Goal: Information Seeking & Learning: Check status

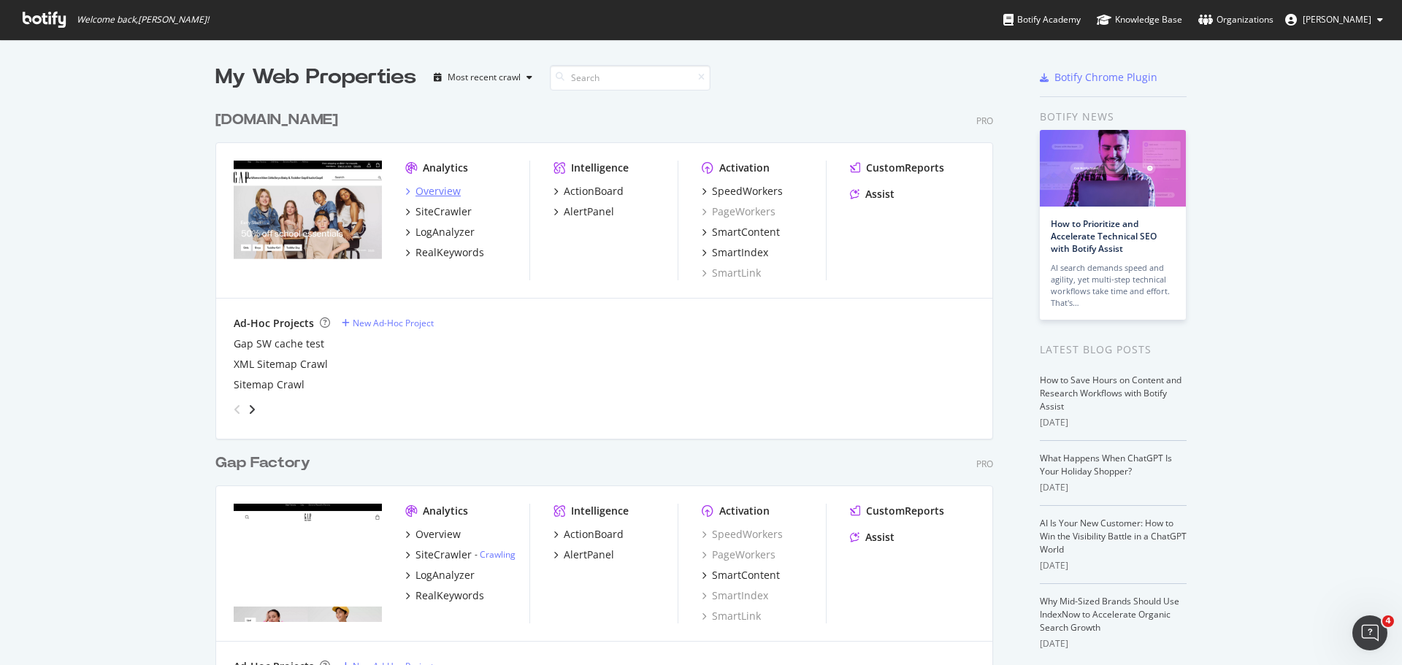
click at [432, 191] on div "Overview" at bounding box center [437, 191] width 45 height 15
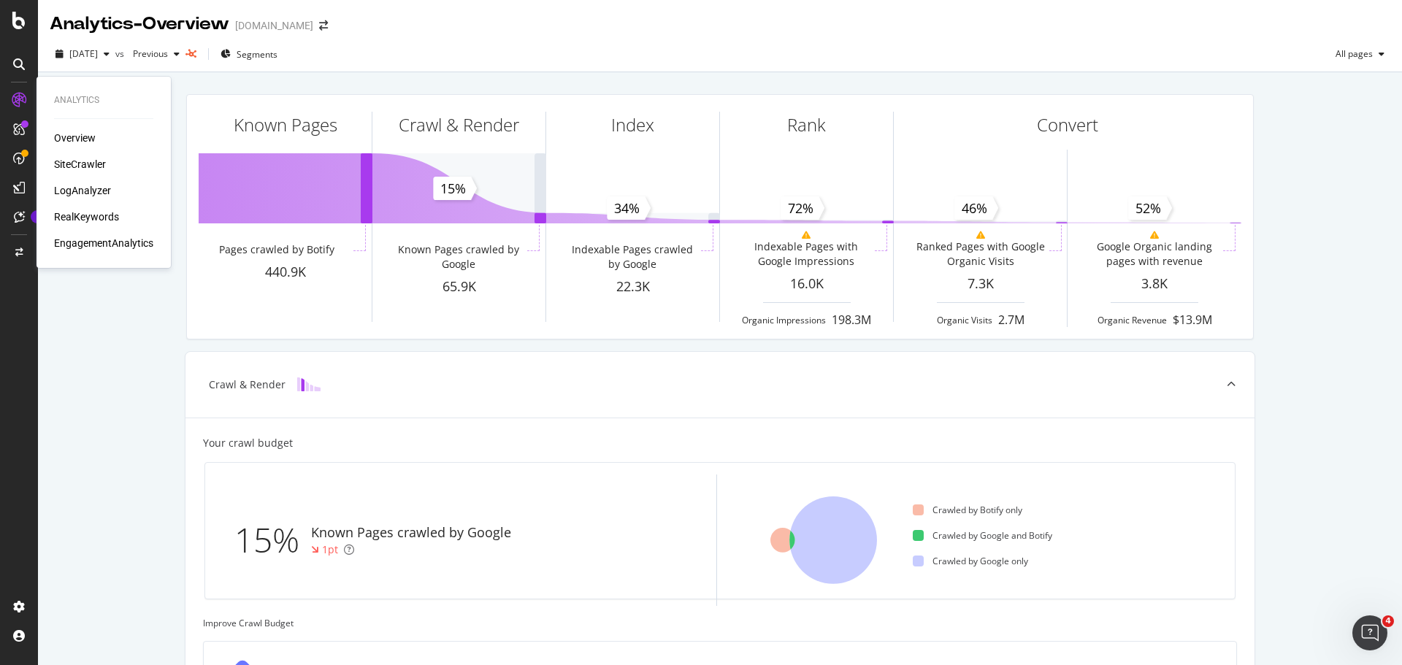
click at [86, 212] on div "RealKeywords" at bounding box center [86, 217] width 65 height 15
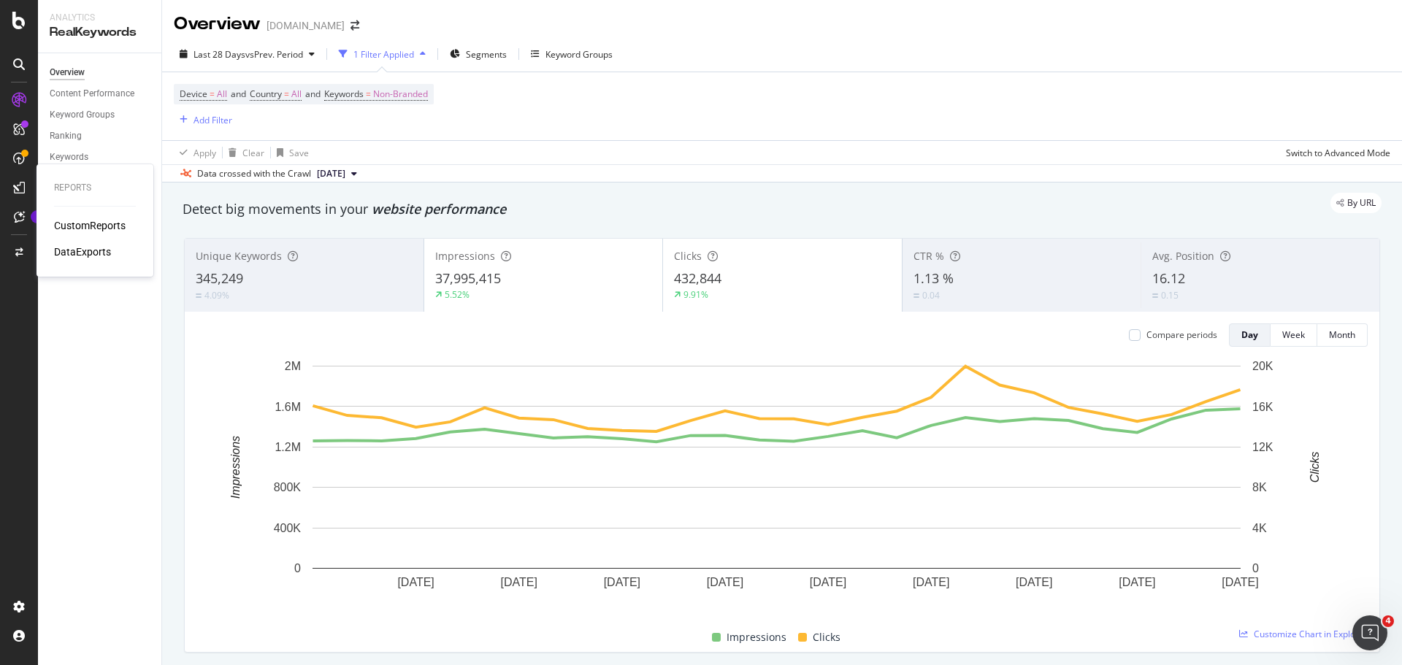
click at [78, 226] on div "CustomReports" at bounding box center [90, 225] width 72 height 15
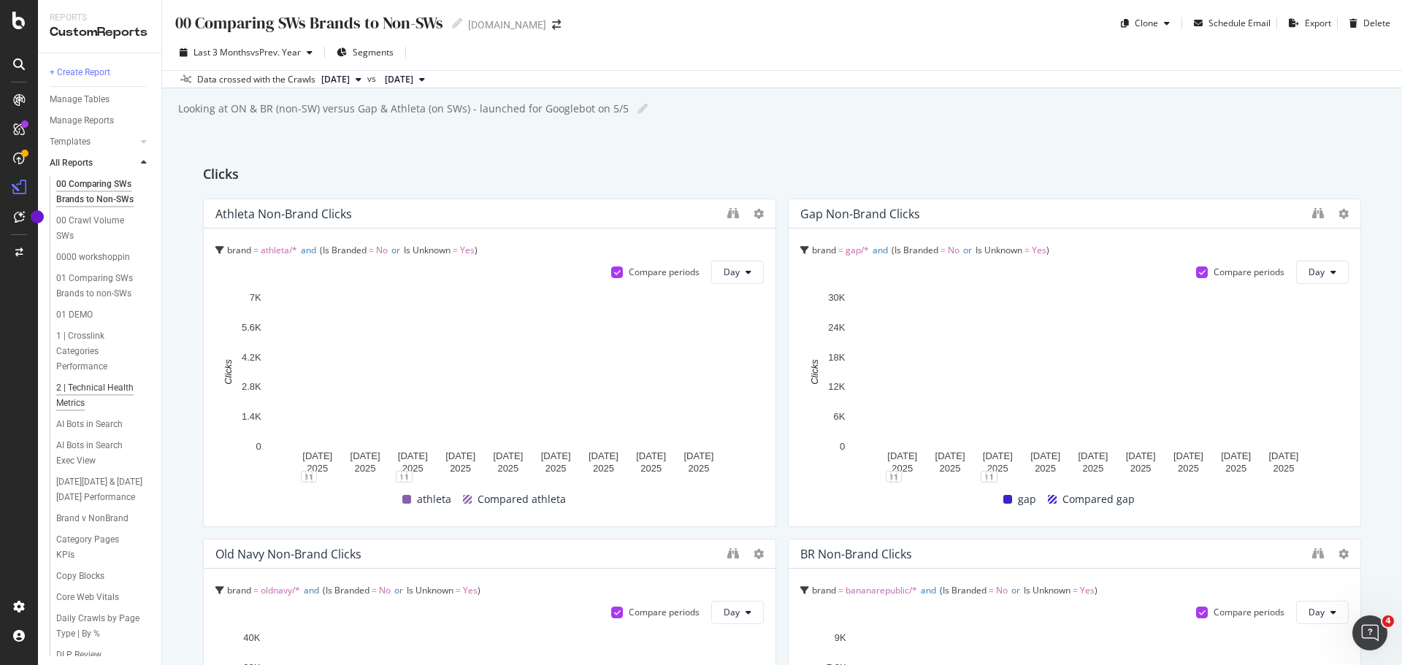
scroll to position [73, 0]
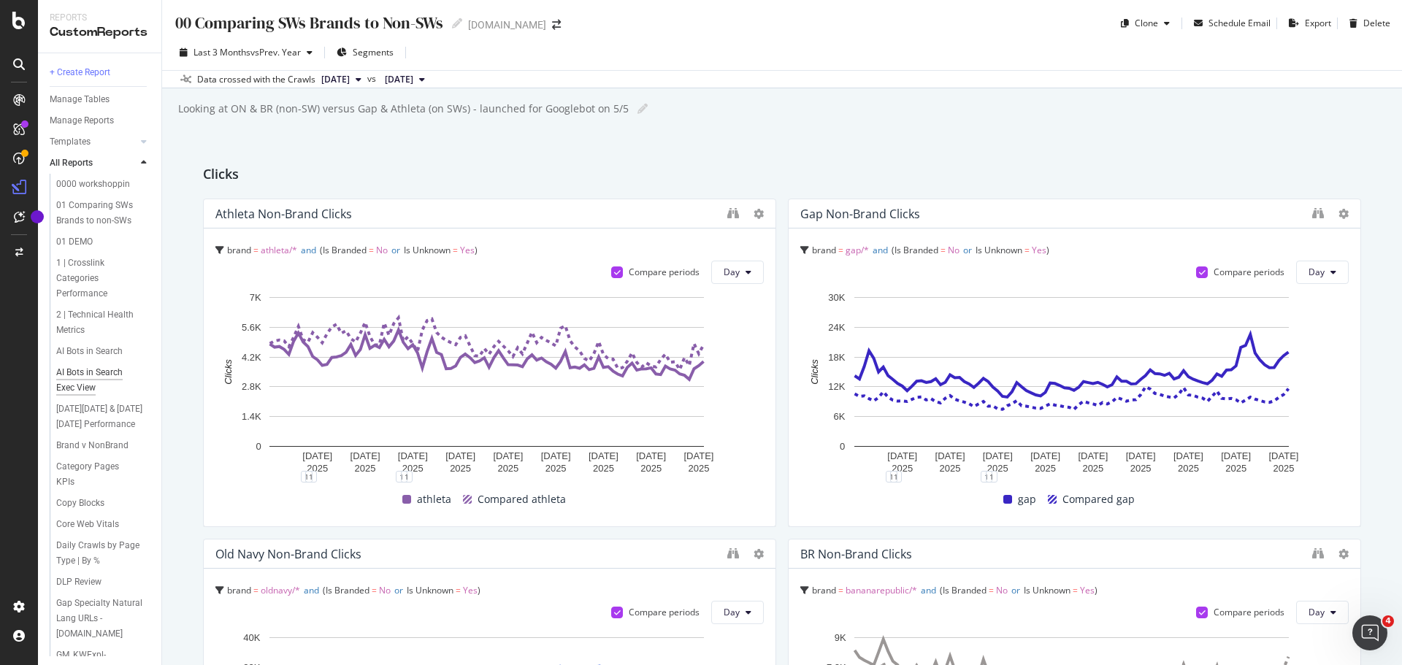
click at [74, 396] on div "AI Bots in Search Exec View" at bounding box center [98, 380] width 84 height 31
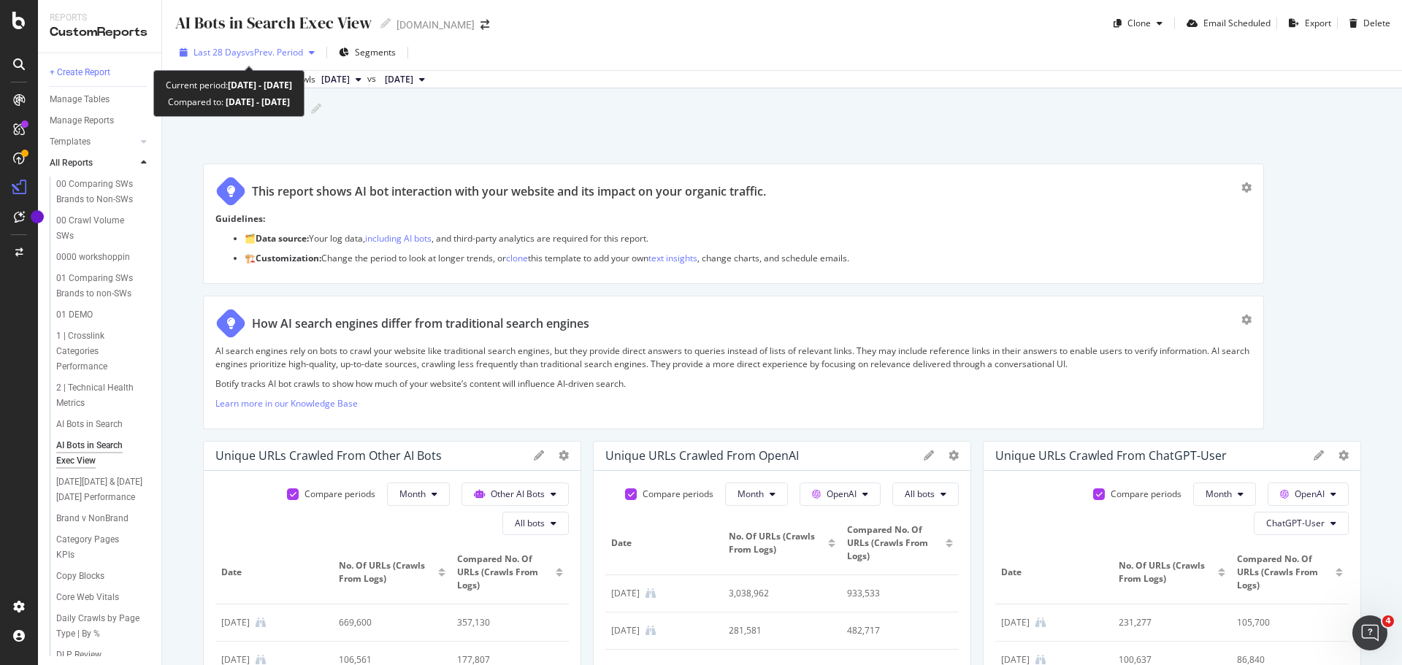
click at [271, 50] on span "vs Prev. Period" at bounding box center [274, 52] width 58 height 12
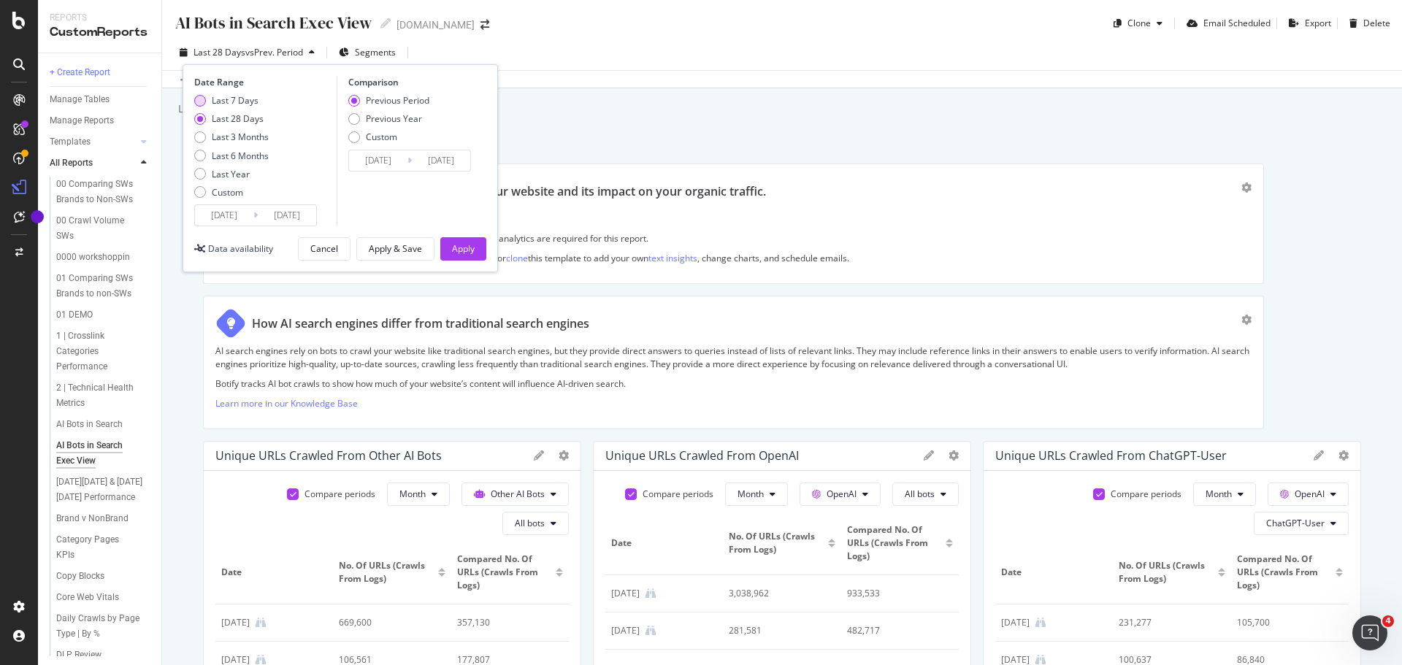
click at [248, 96] on div "Last 7 Days" at bounding box center [235, 100] width 47 height 12
type input "[DATE]"
click at [393, 118] on div "Previous Year" at bounding box center [394, 118] width 56 height 12
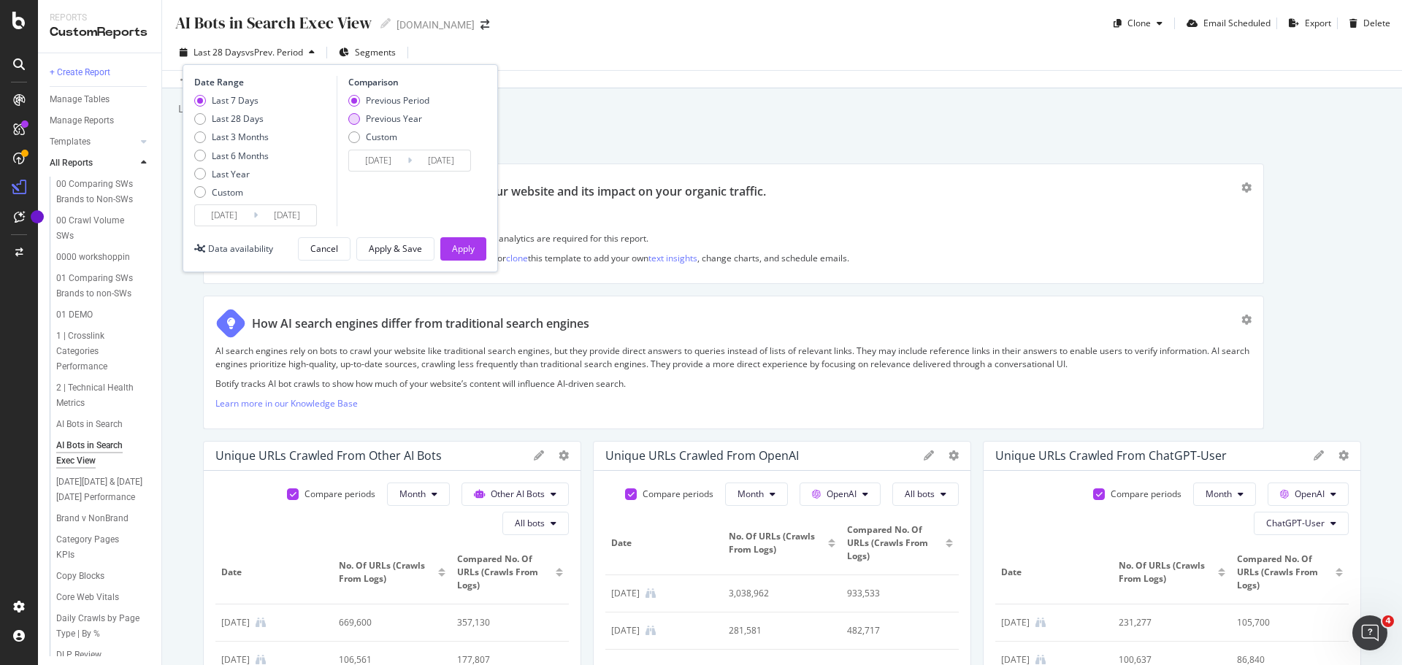
type input "[DATE]"
click at [381, 97] on div "Previous Period" at bounding box center [398, 100] width 64 height 12
type input "[DATE]"
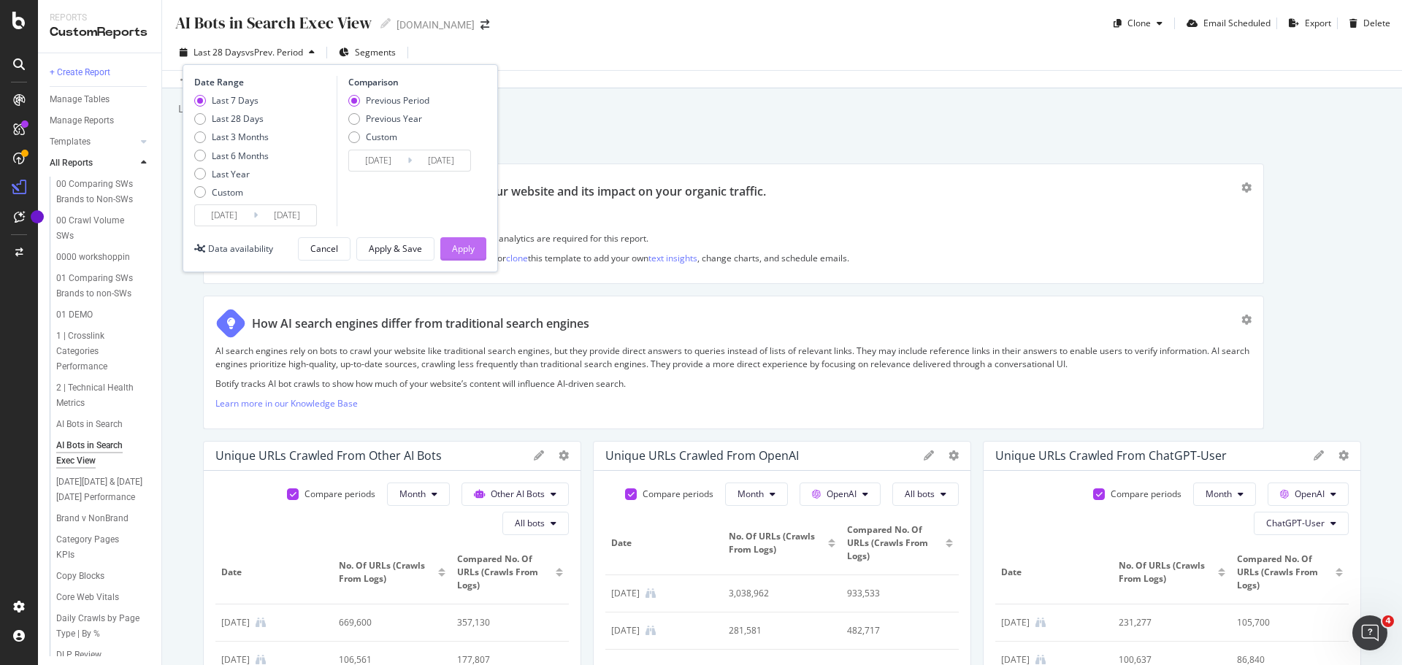
click at [469, 249] on div "Apply" at bounding box center [463, 248] width 23 height 12
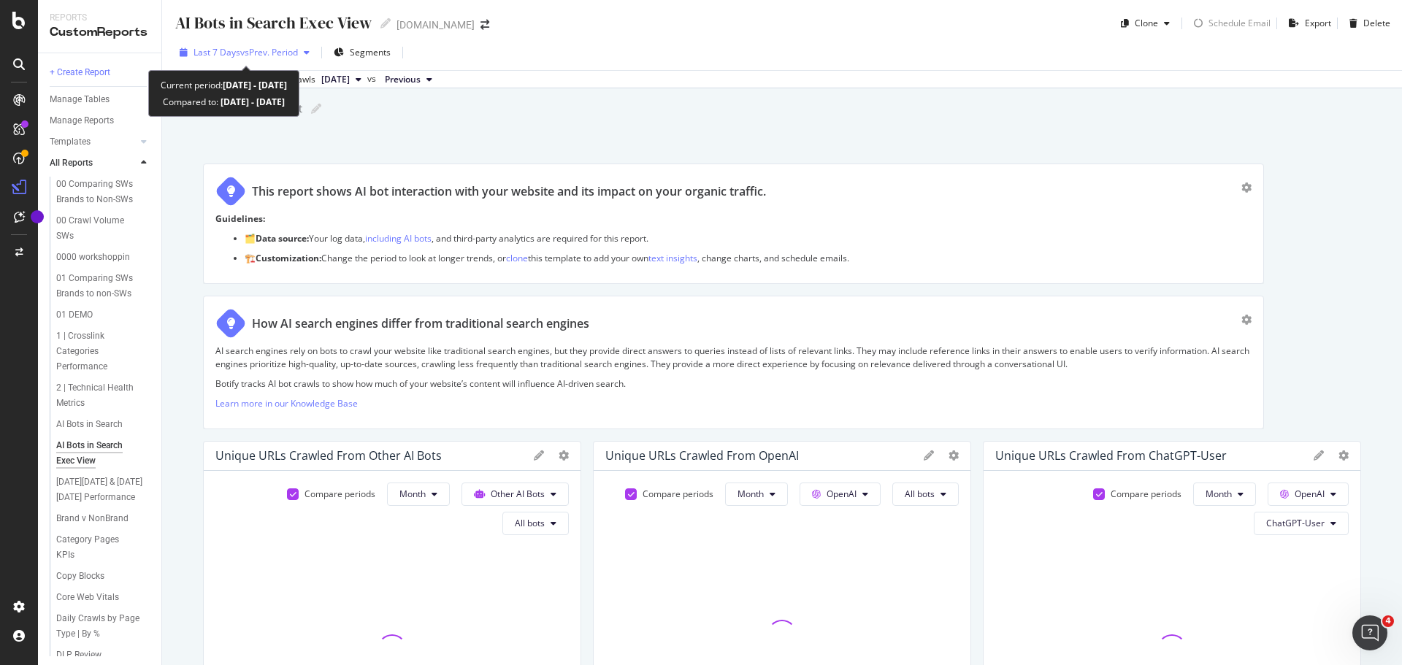
click at [279, 54] on span "vs Prev. Period" at bounding box center [269, 52] width 58 height 12
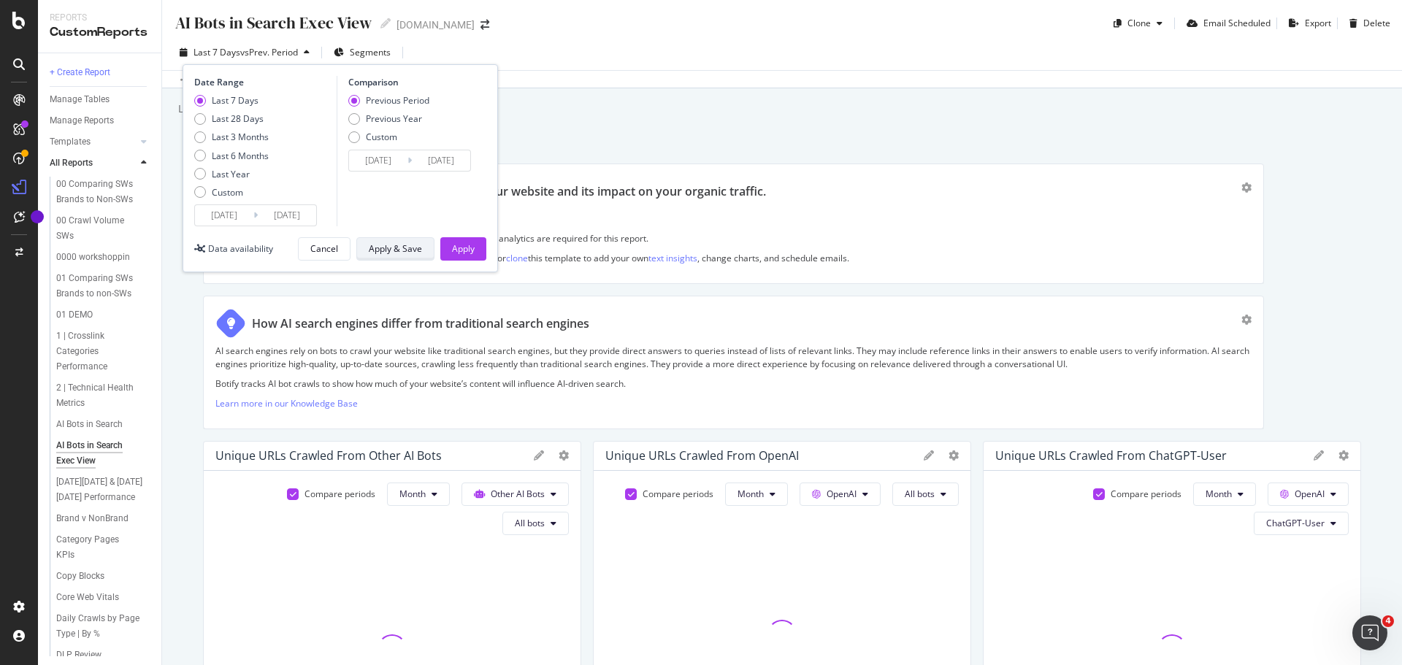
click at [397, 250] on div "Apply & Save" at bounding box center [395, 248] width 53 height 12
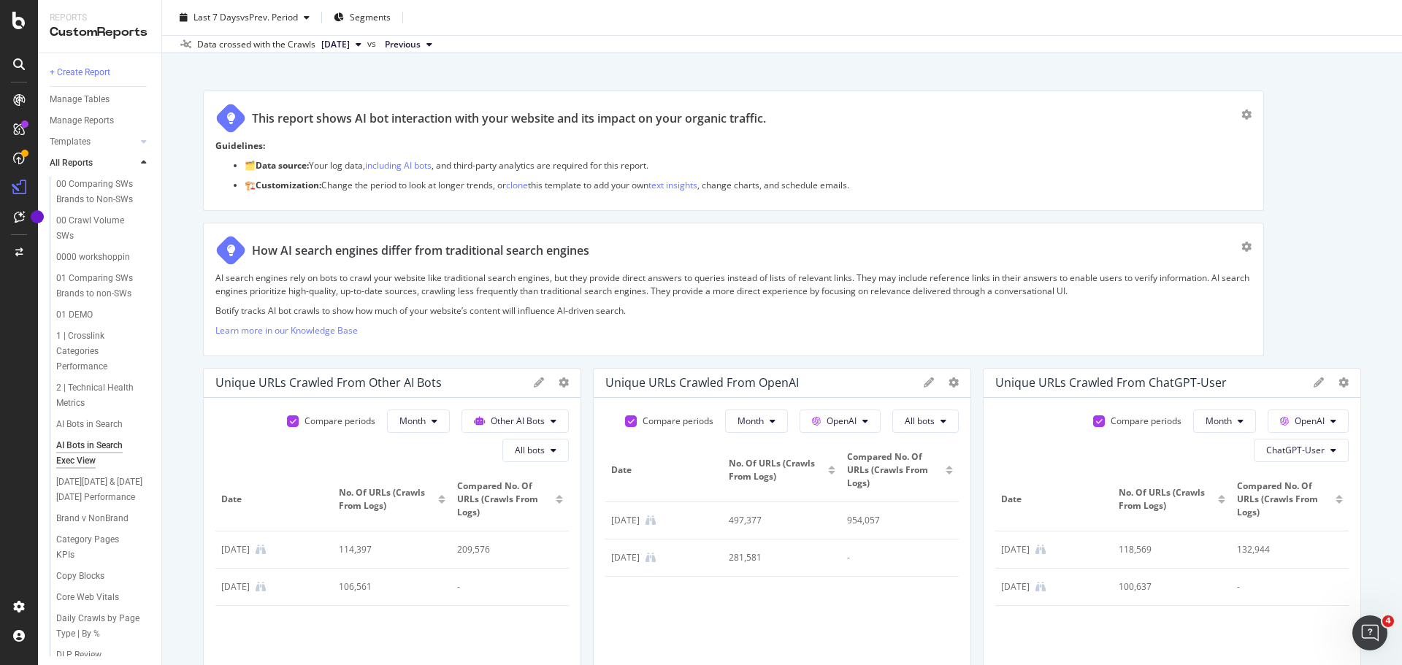
scroll to position [219, 0]
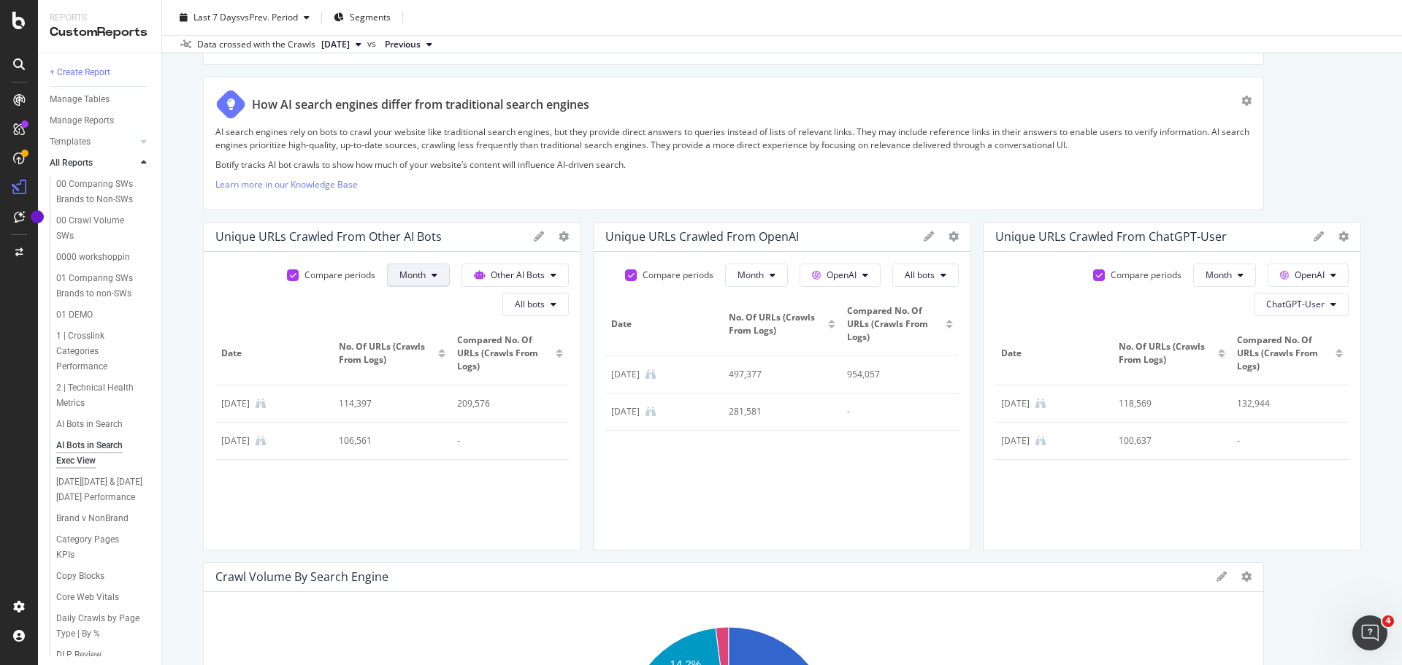
click at [408, 279] on span "Month" at bounding box center [412, 275] width 26 height 12
click at [404, 335] on span "Week" at bounding box center [409, 331] width 28 height 13
click at [756, 272] on span "Month" at bounding box center [750, 275] width 26 height 12
click at [751, 332] on span "Week" at bounding box center [743, 331] width 28 height 13
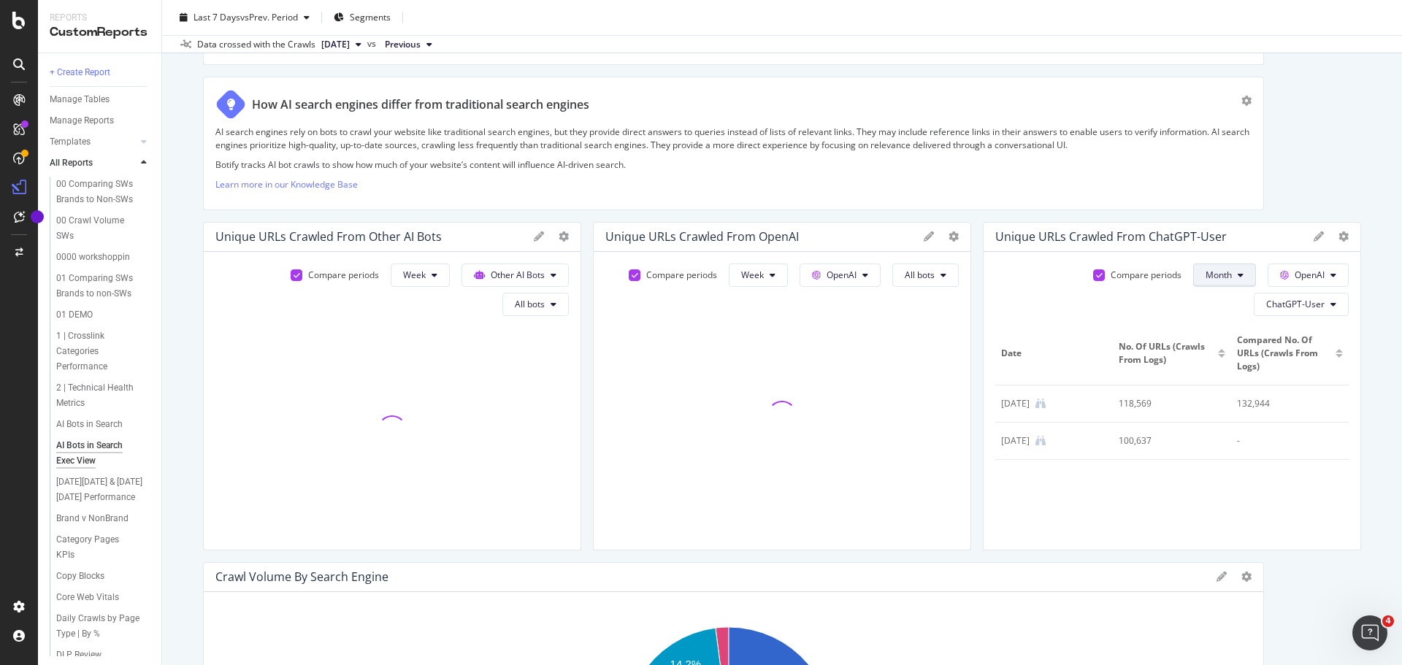
click at [1216, 272] on span "Month" at bounding box center [1218, 275] width 26 height 12
click at [1211, 331] on span "Week" at bounding box center [1208, 331] width 28 height 13
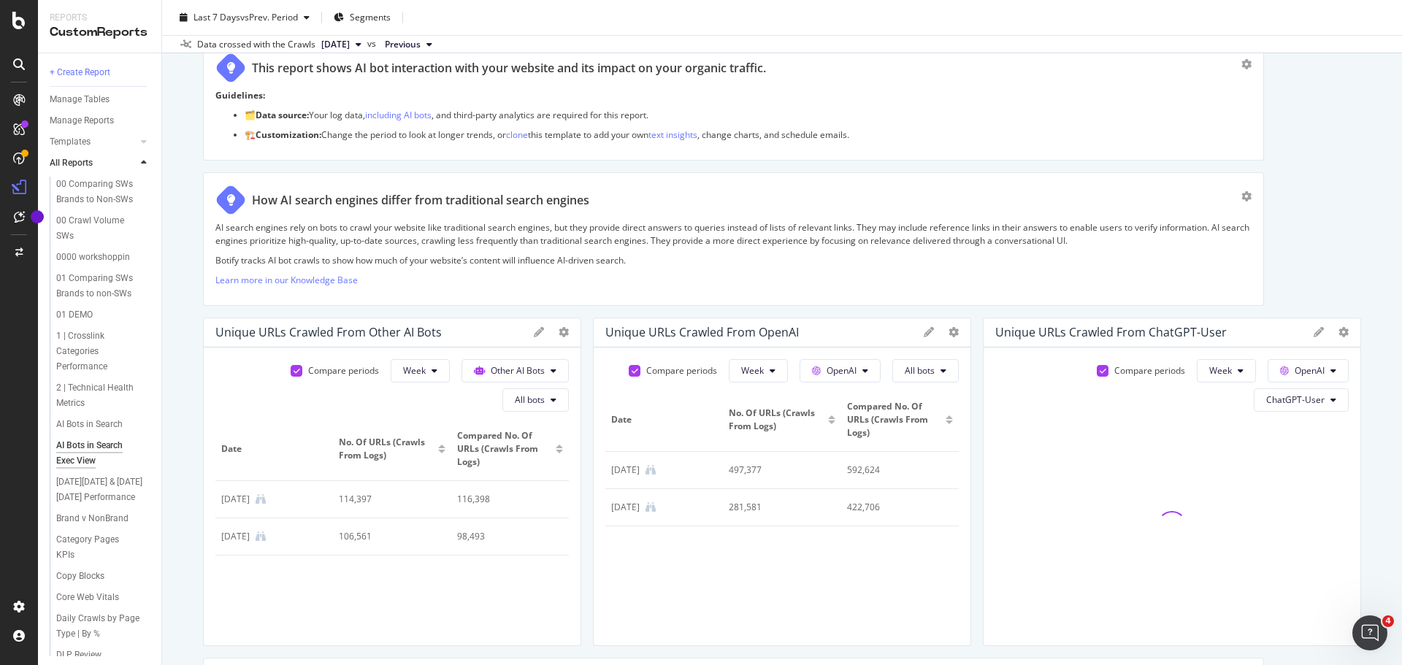
scroll to position [0, 0]
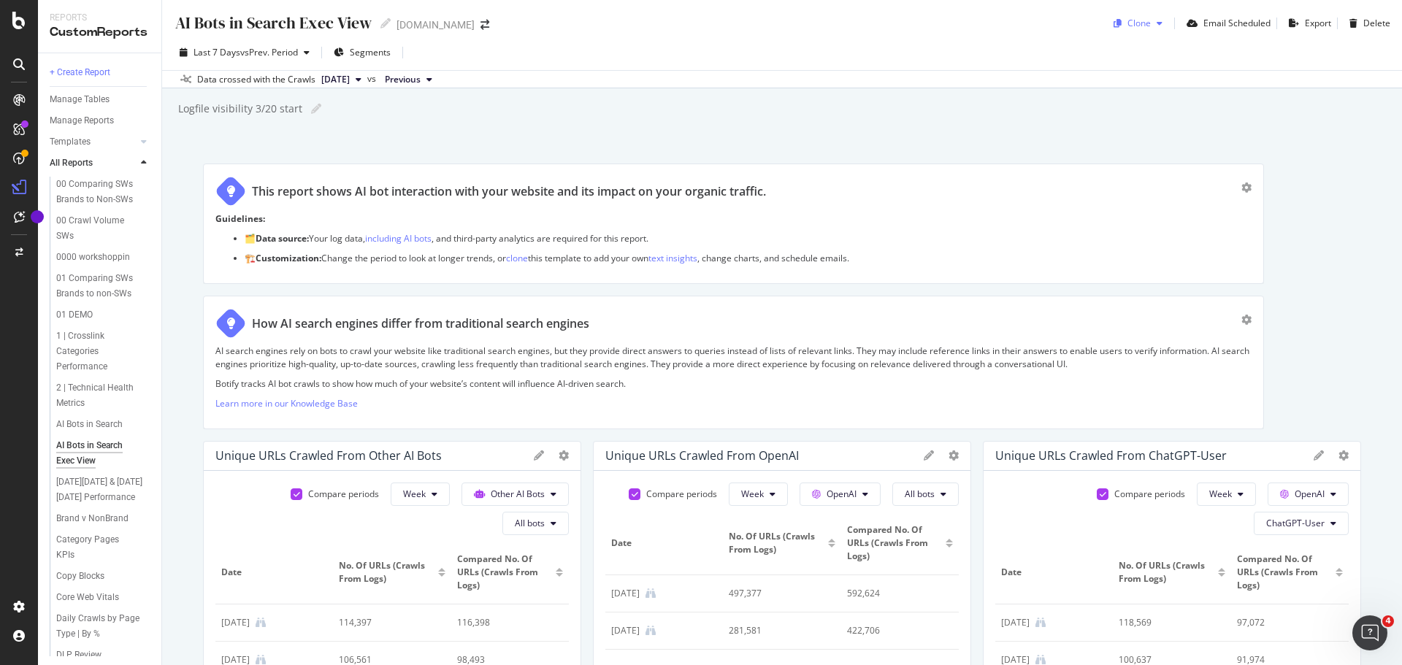
click at [1151, 26] on div "button" at bounding box center [1160, 23] width 18 height 9
click at [421, 78] on span "Previous" at bounding box center [403, 79] width 36 height 13
click at [621, 99] on div "Logfile visibility 3/20 start Logfile visibility 3/20 start" at bounding box center [789, 109] width 1225 height 22
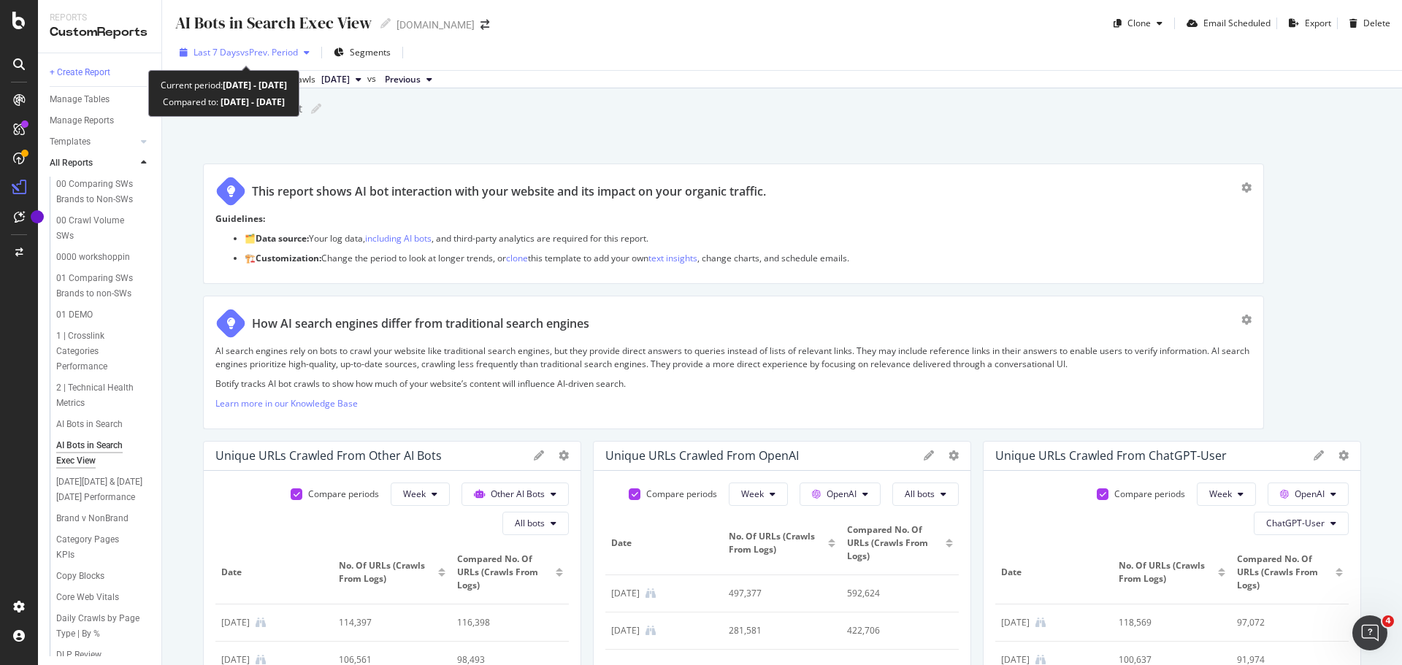
click at [254, 52] on span "vs Prev. Period" at bounding box center [269, 52] width 58 height 12
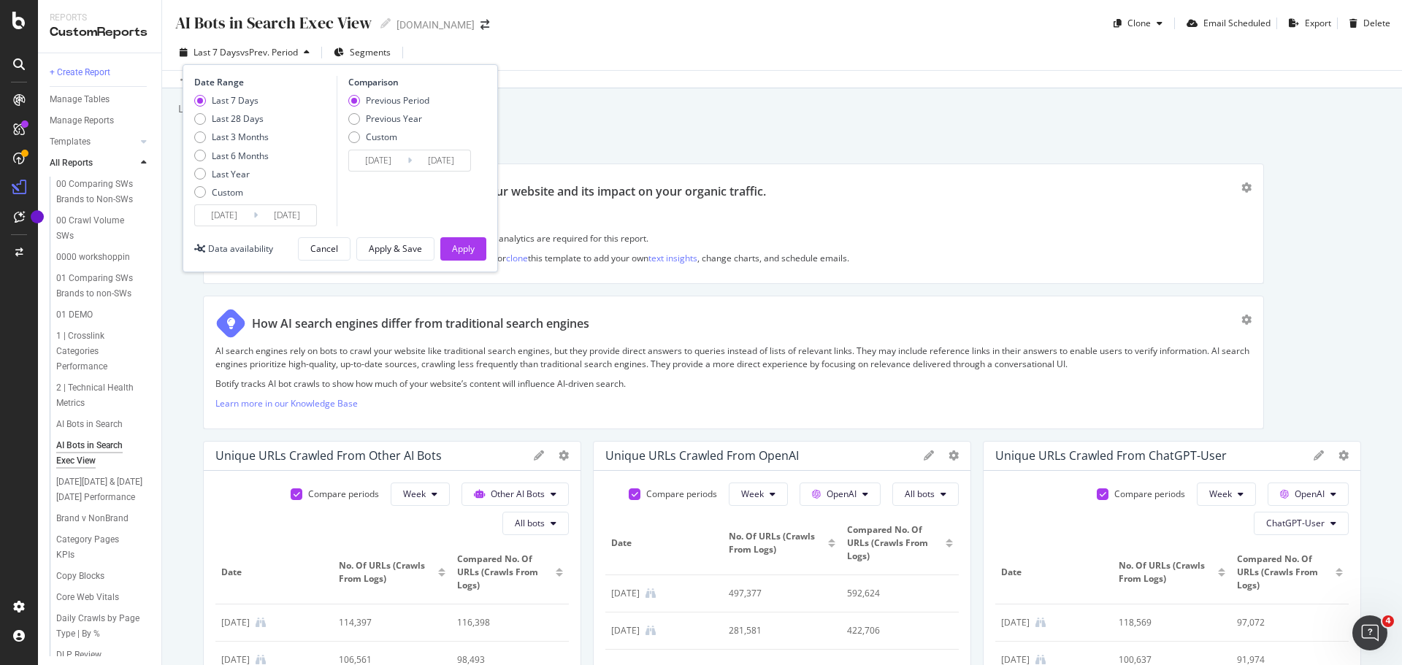
click at [231, 216] on input "[DATE]" at bounding box center [224, 215] width 58 height 20
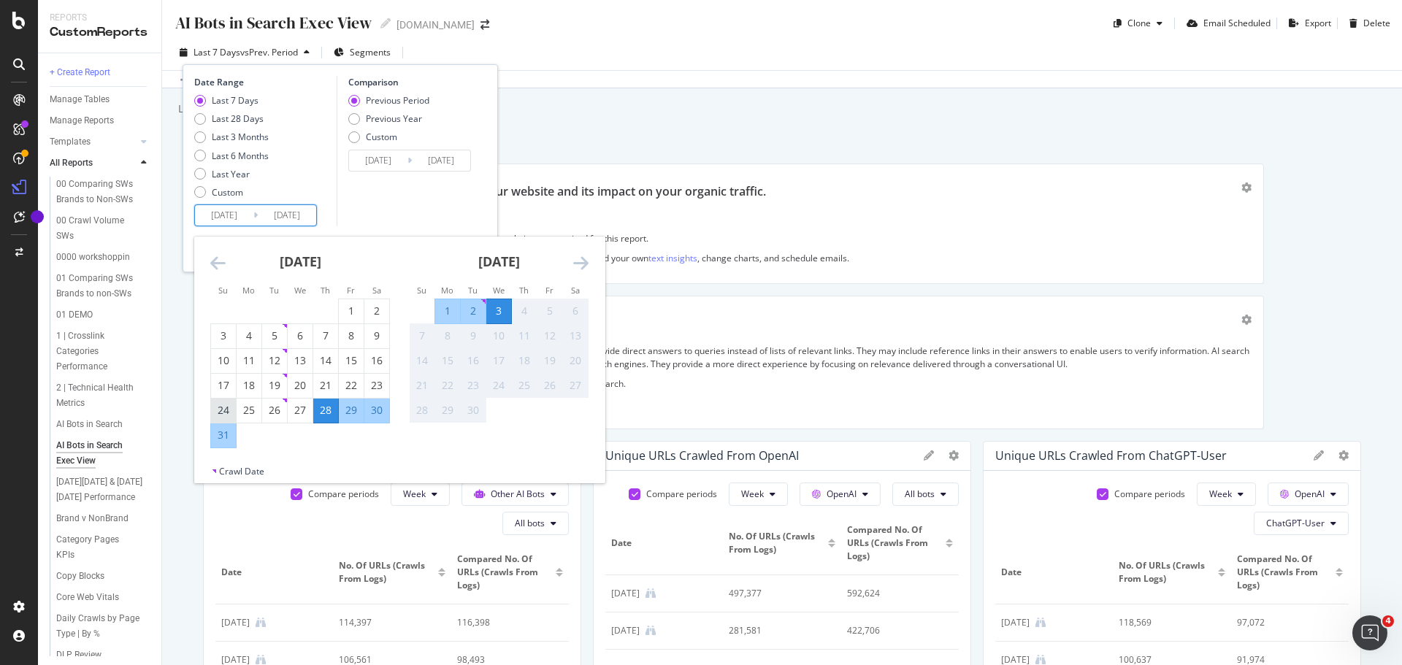
click at [215, 415] on div "24" at bounding box center [223, 410] width 25 height 15
type input "[DATE]"
click at [377, 415] on div "30" at bounding box center [376, 410] width 25 height 15
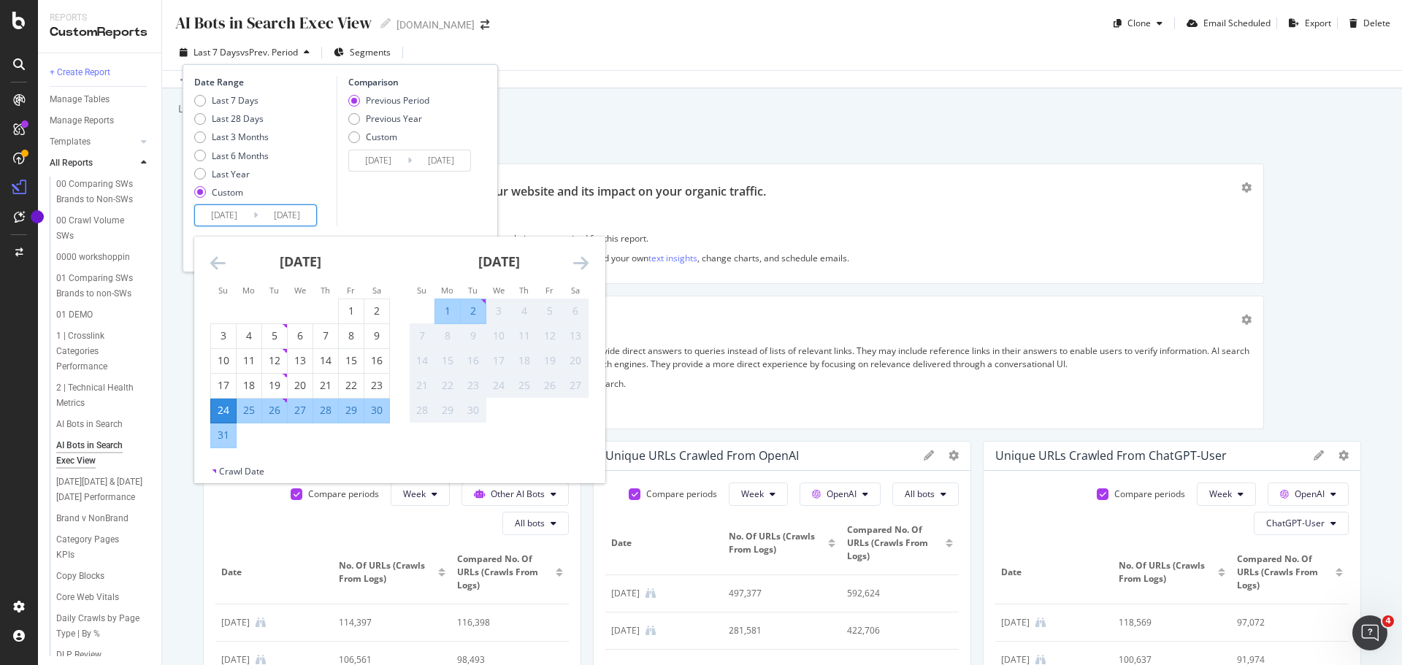
type input "[DATE]"
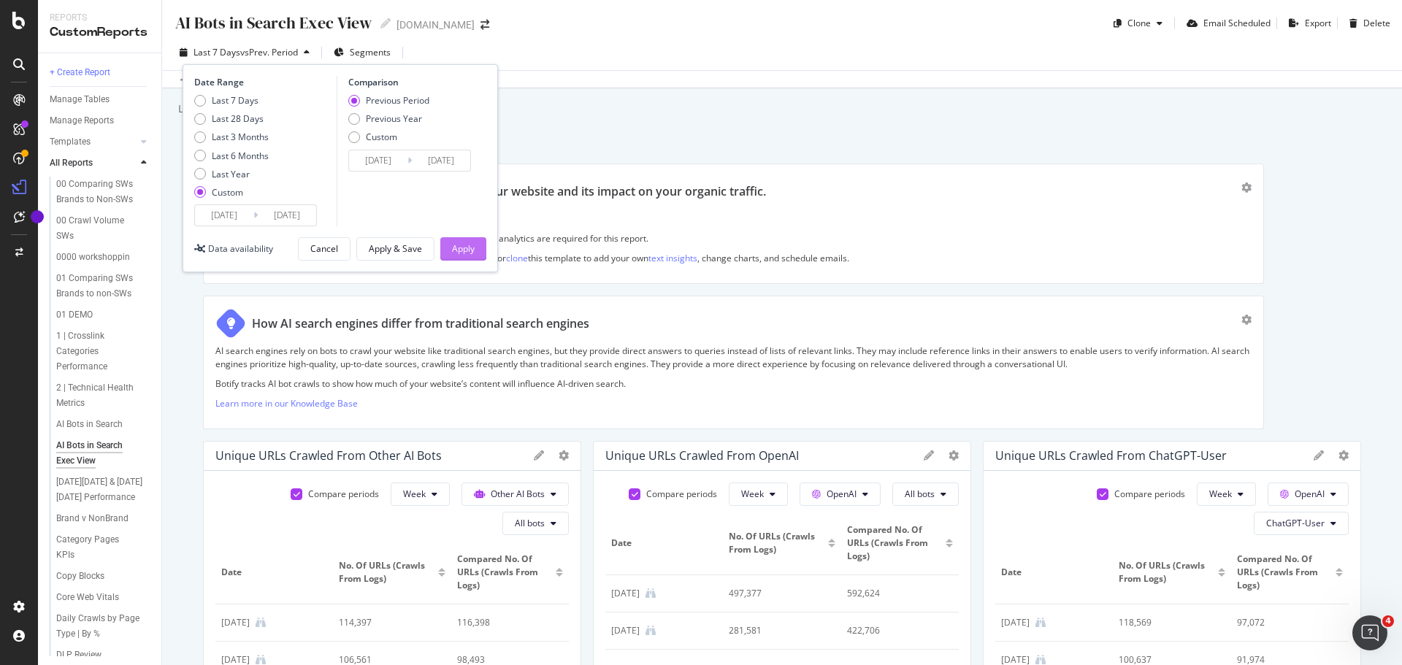
click at [464, 243] on div "Apply" at bounding box center [463, 248] width 23 height 12
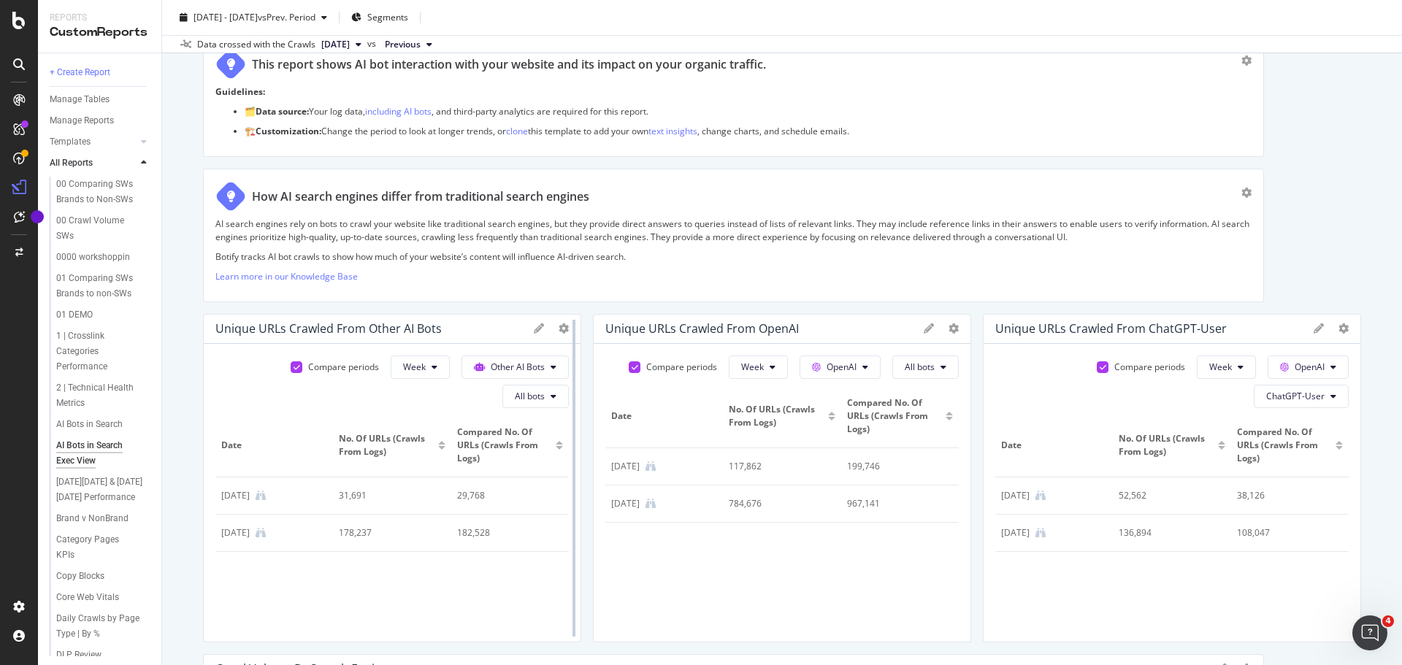
scroll to position [146, 0]
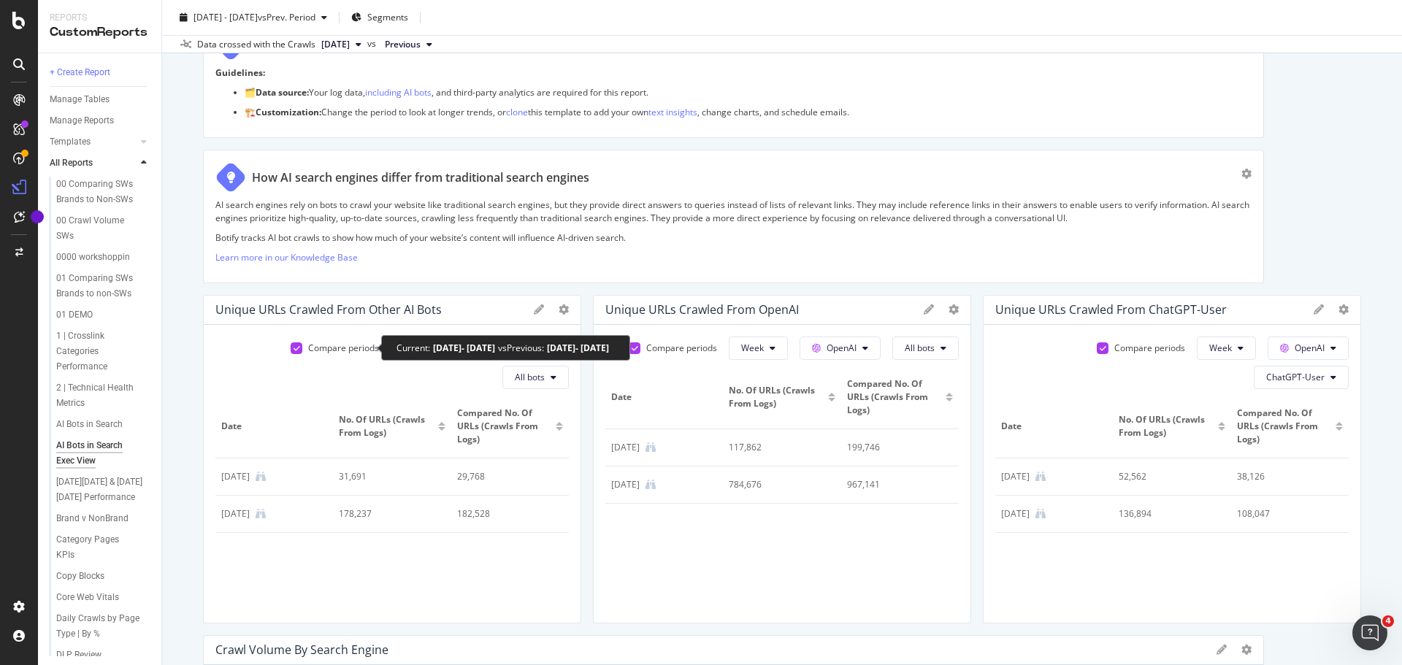
click at [291, 350] on div at bounding box center [297, 348] width 12 height 12
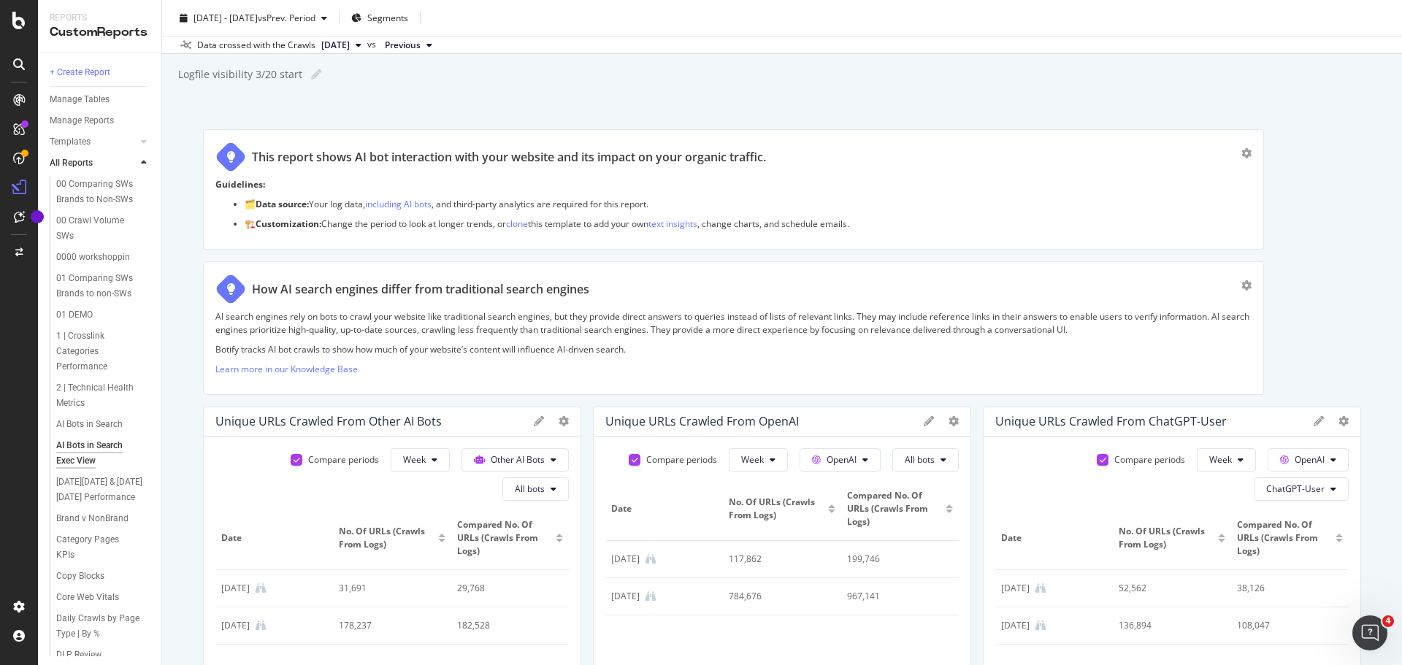
scroll to position [0, 0]
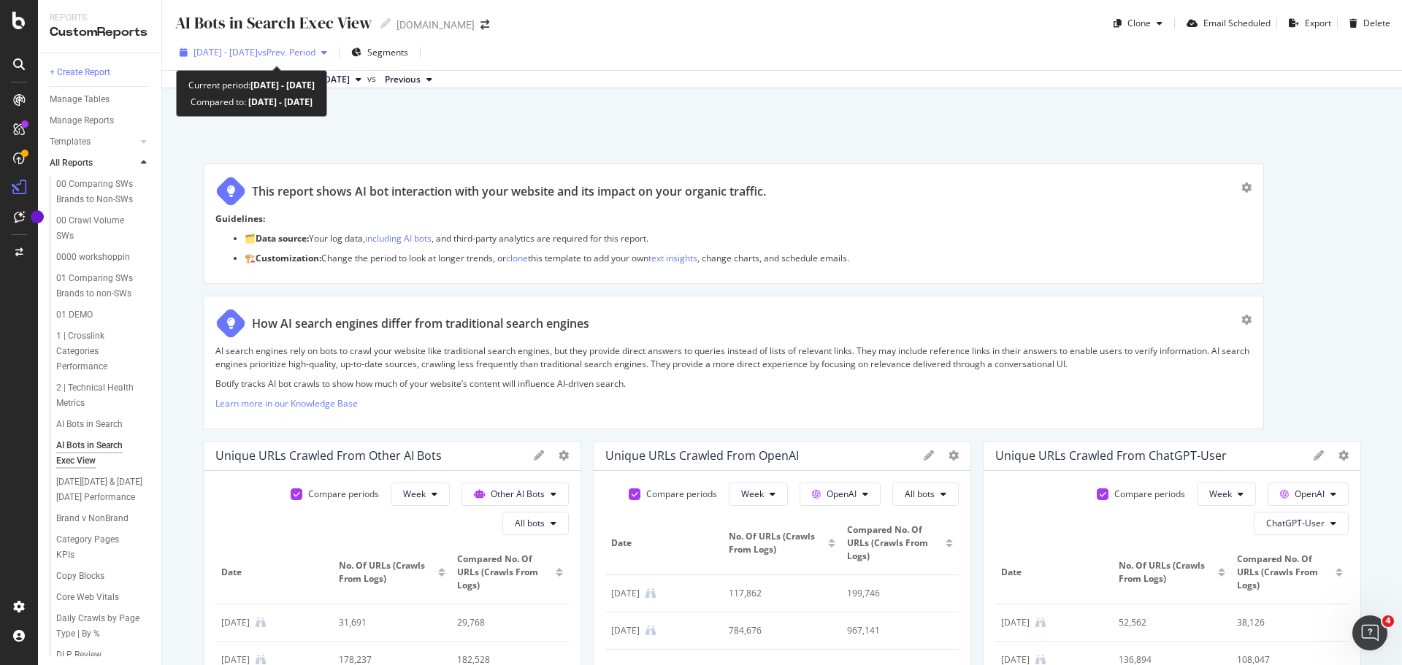
click at [258, 47] on span "[DATE] - [DATE]" at bounding box center [225, 52] width 64 height 12
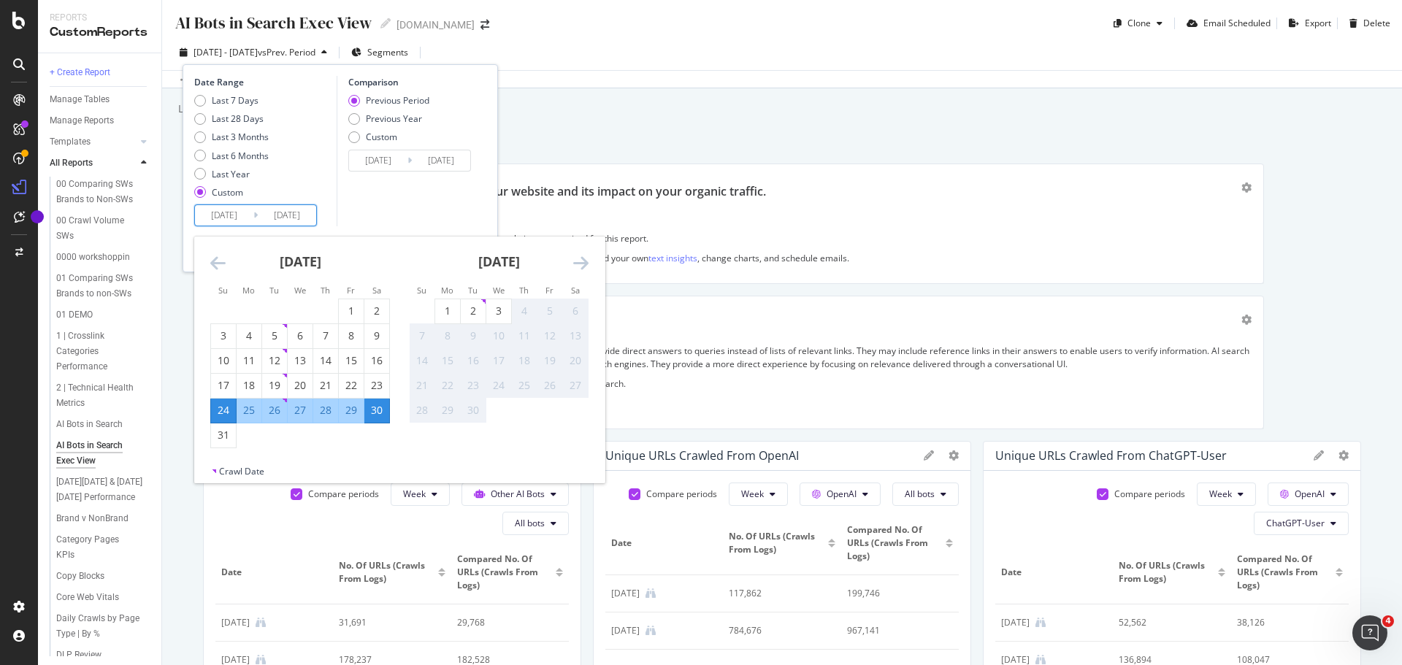
click at [285, 218] on input "[DATE]" at bounding box center [287, 215] width 58 height 20
click at [405, 161] on input "[DATE]" at bounding box center [378, 160] width 58 height 20
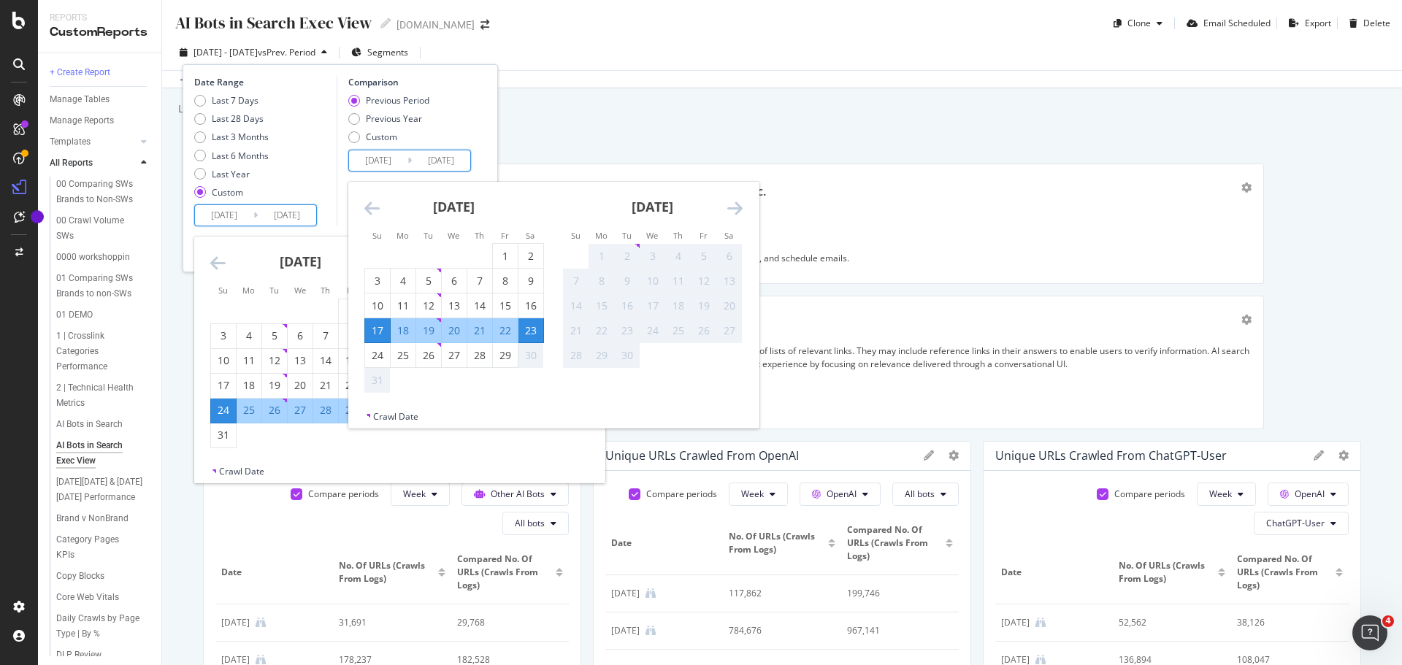
click at [245, 209] on input "[DATE]" at bounding box center [224, 215] width 58 height 20
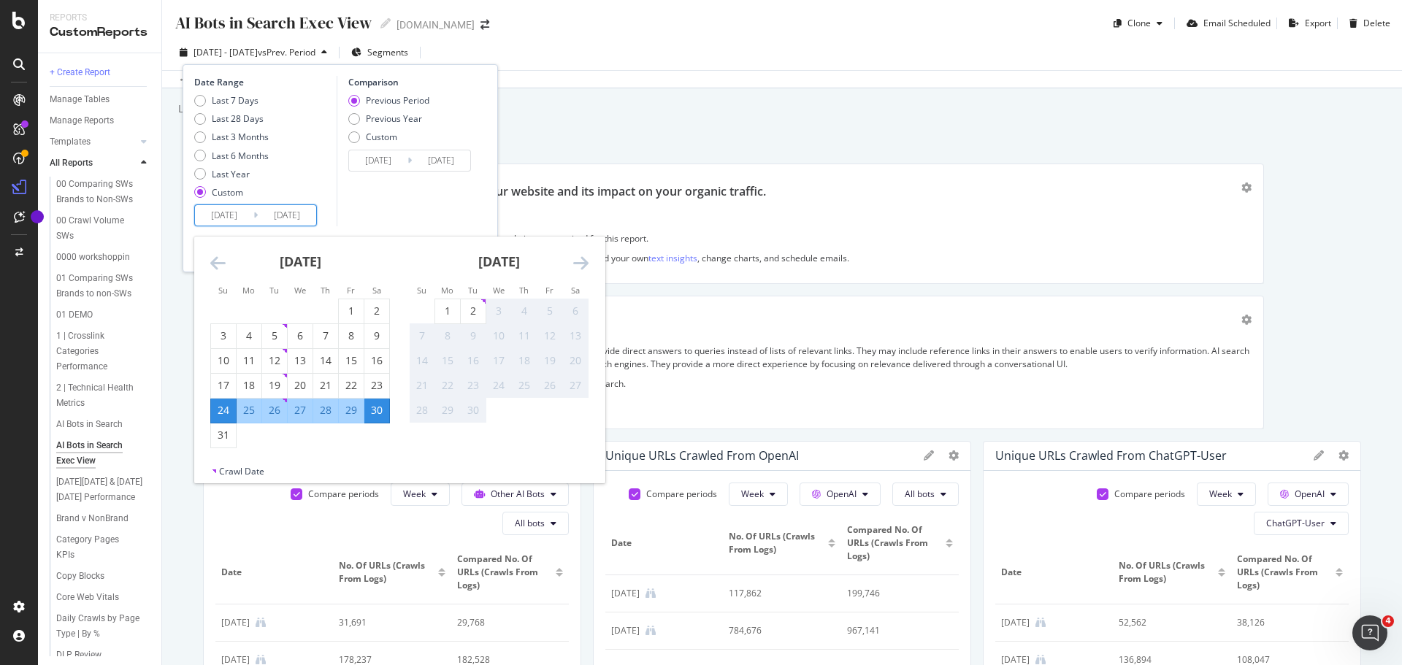
click at [634, 122] on div "AI Bots in Search Exec View AI Bots in Search Exec View [DOMAIN_NAME] Clone Ema…" at bounding box center [782, 332] width 1240 height 665
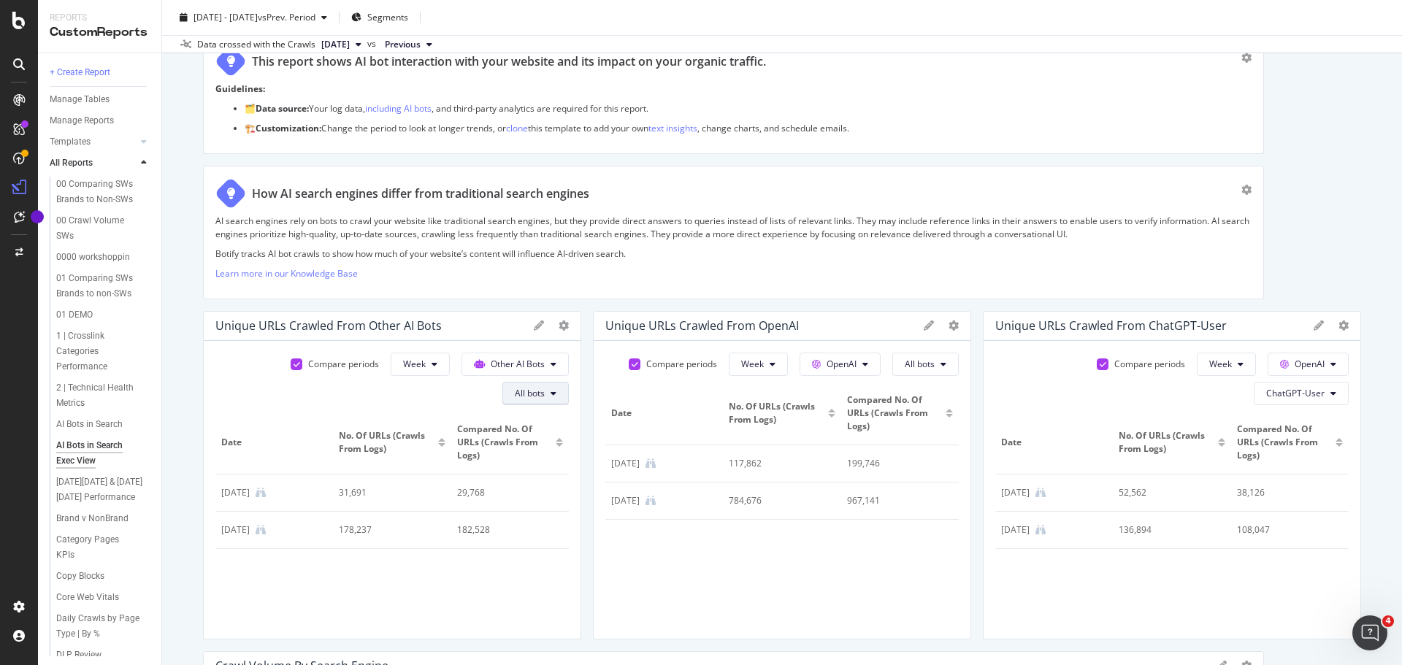
scroll to position [146, 0]
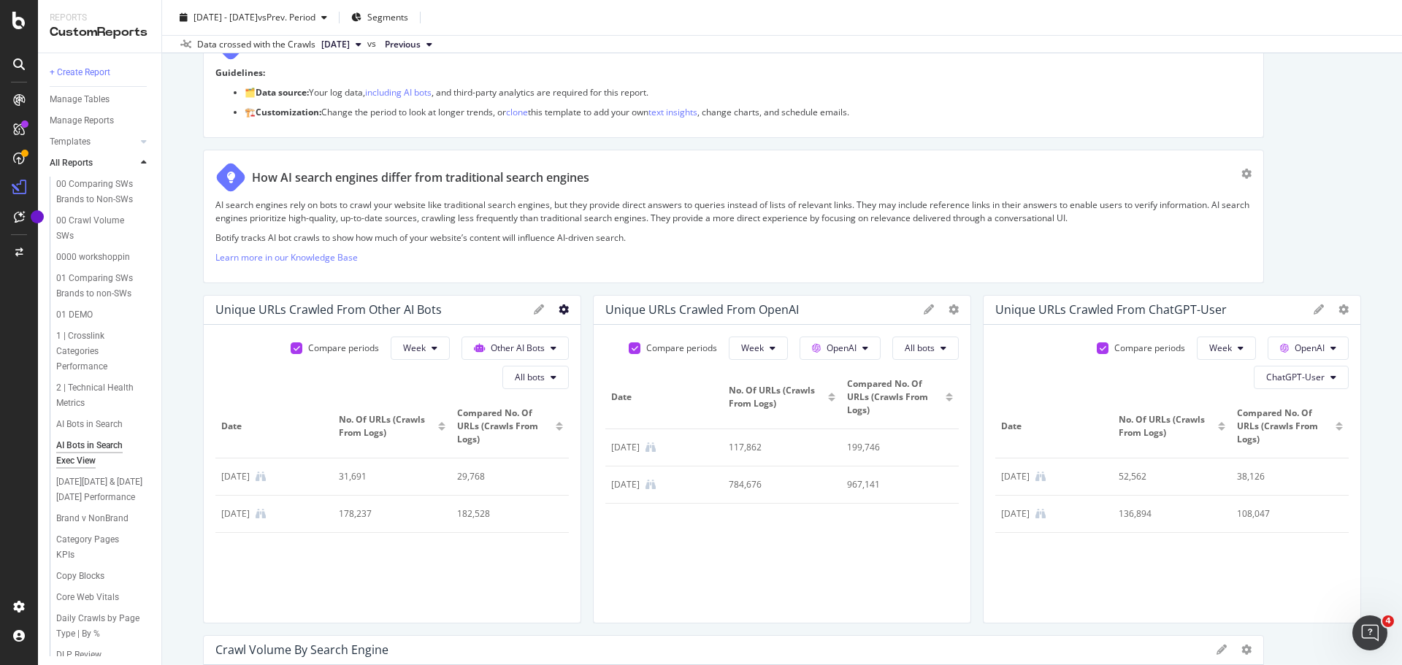
click at [562, 310] on icon at bounding box center [564, 309] width 10 height 10
click at [599, 441] on span "Export as CSV" at bounding box center [646, 440] width 110 height 13
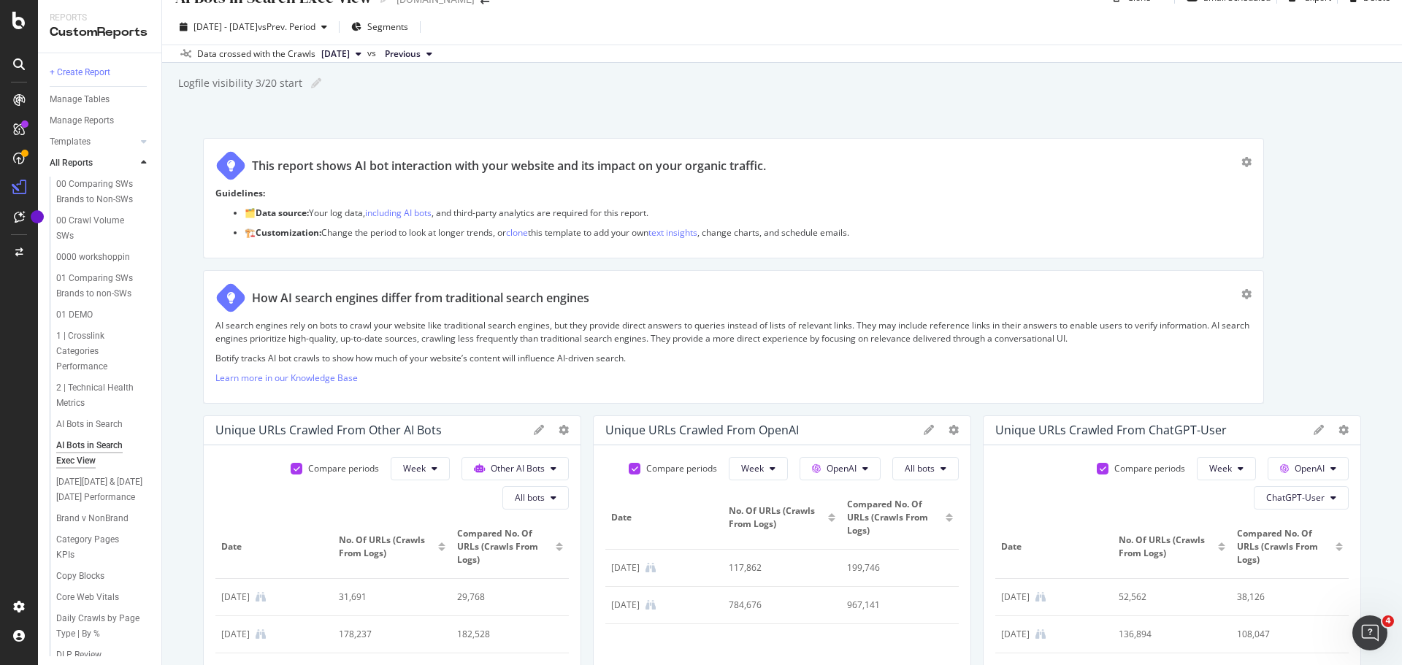
scroll to position [0, 0]
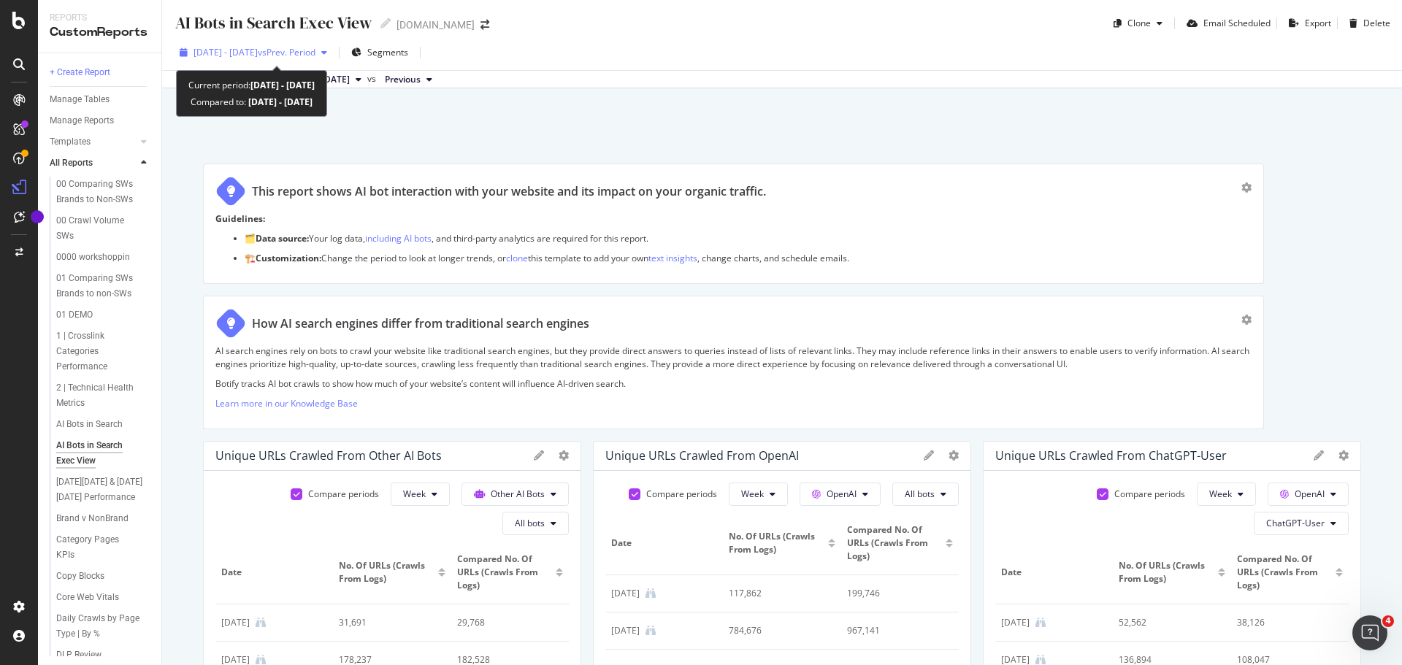
click at [258, 48] on span "[DATE] - [DATE]" at bounding box center [225, 52] width 64 height 12
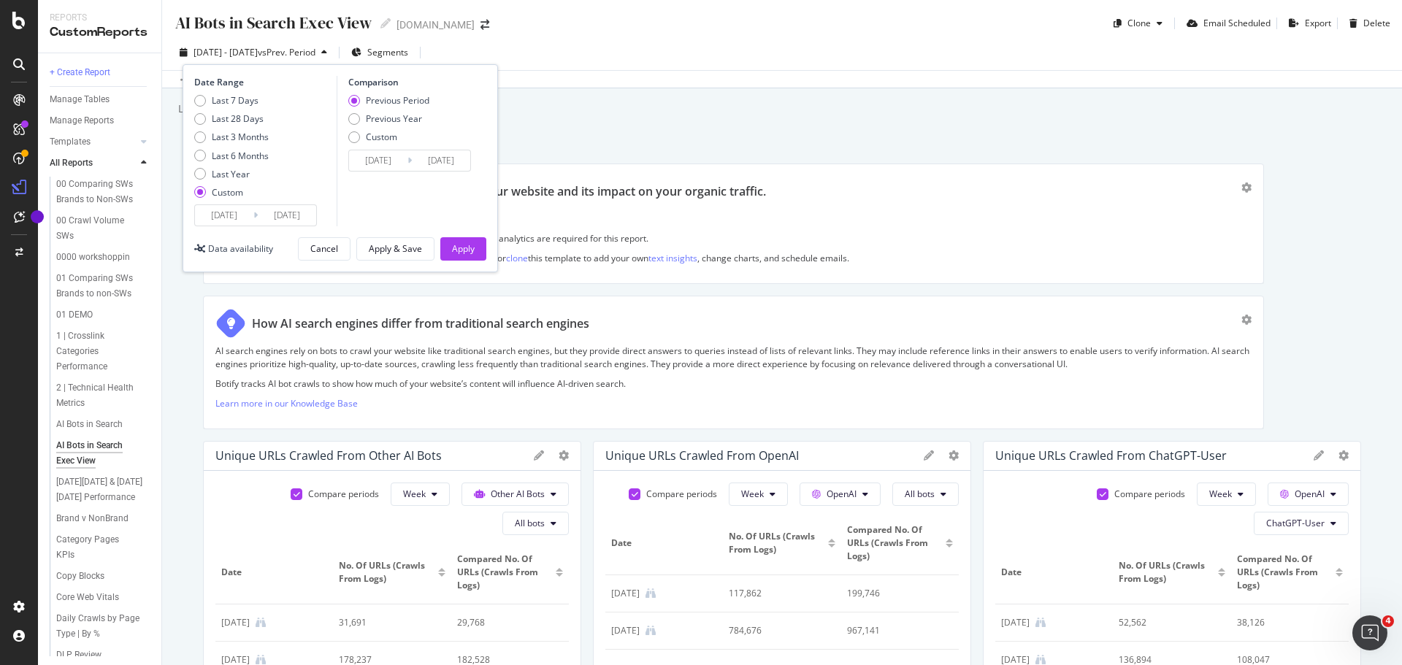
click at [234, 219] on input "[DATE]" at bounding box center [224, 215] width 58 height 20
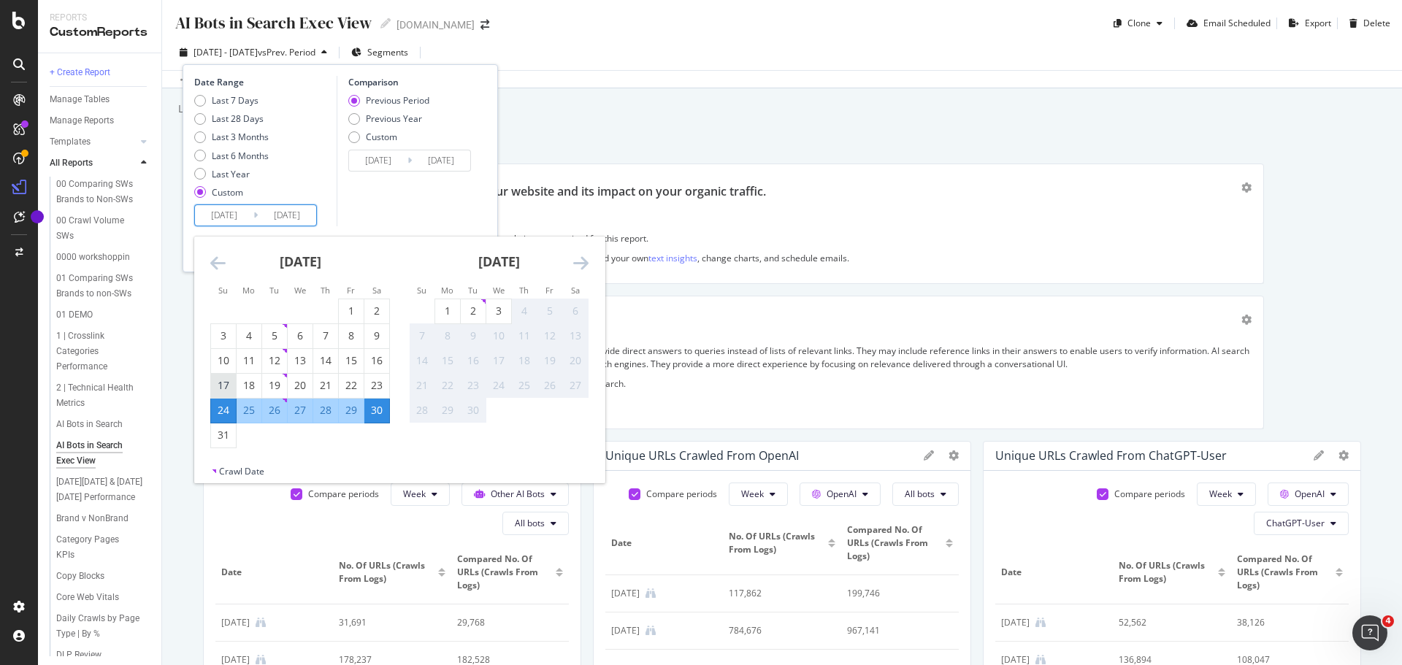
click at [226, 379] on div "17" at bounding box center [223, 385] width 25 height 15
type input "[DATE]"
click at [383, 383] on div "23" at bounding box center [376, 385] width 25 height 15
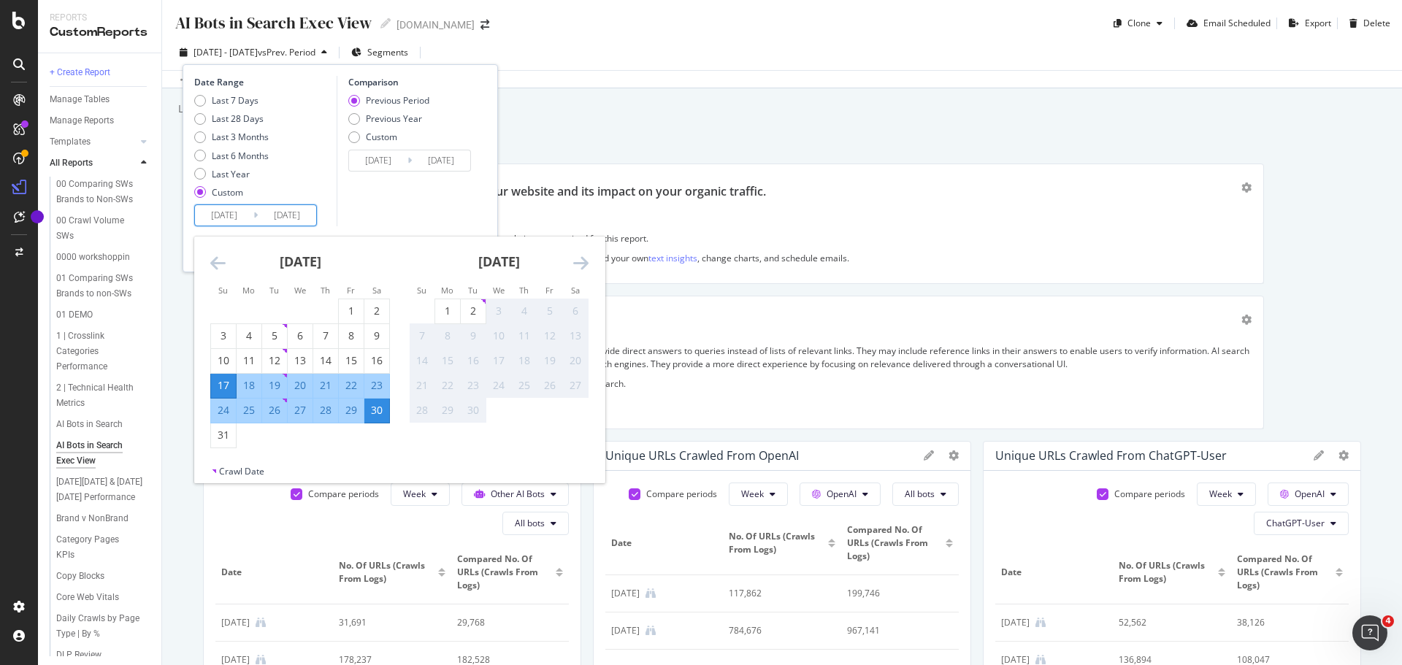
type input "[DATE]"
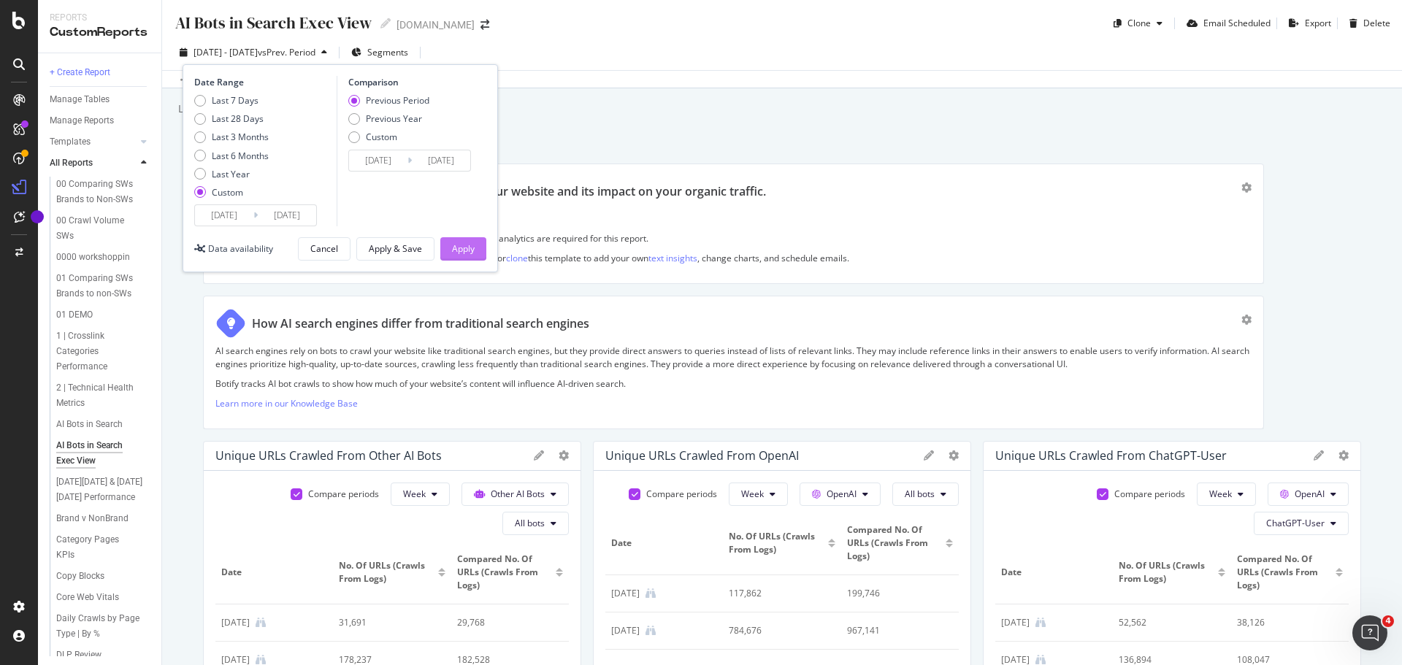
click at [464, 246] on div "Apply" at bounding box center [463, 248] width 23 height 12
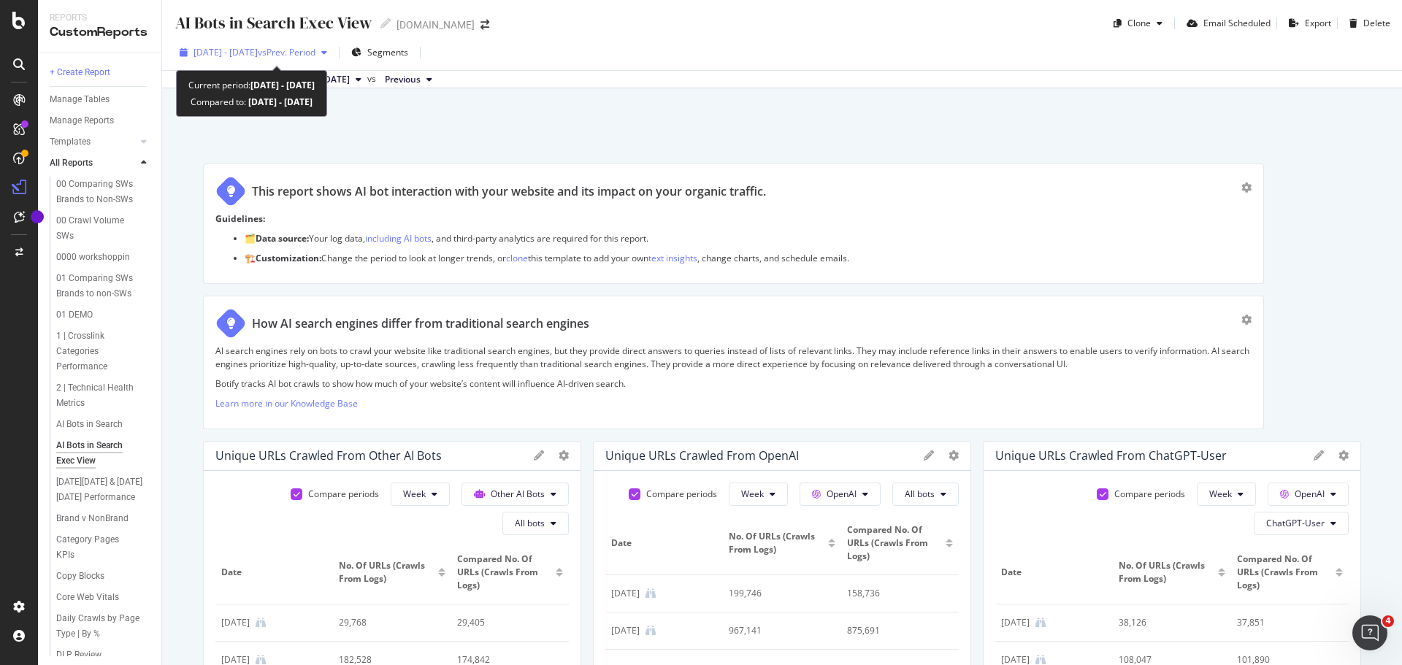
click at [315, 51] on span "vs Prev. Period" at bounding box center [287, 52] width 58 height 12
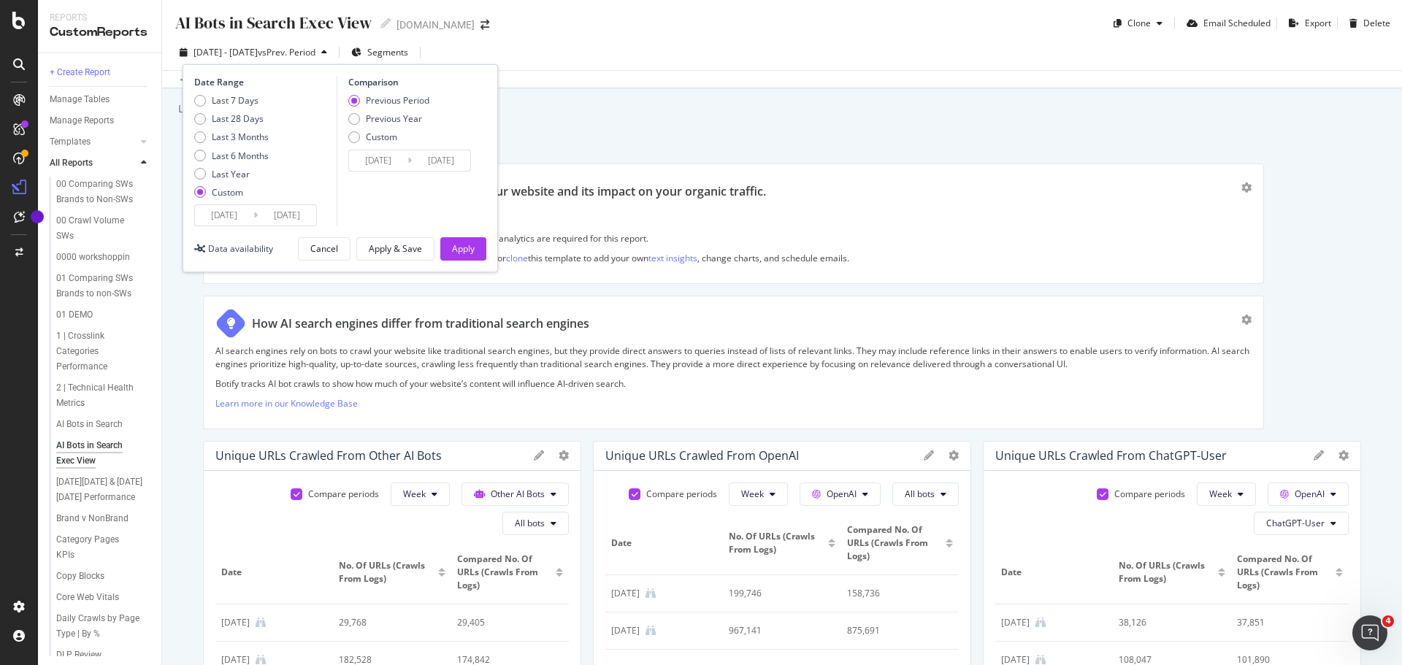
click at [239, 218] on input "[DATE]" at bounding box center [224, 215] width 58 height 20
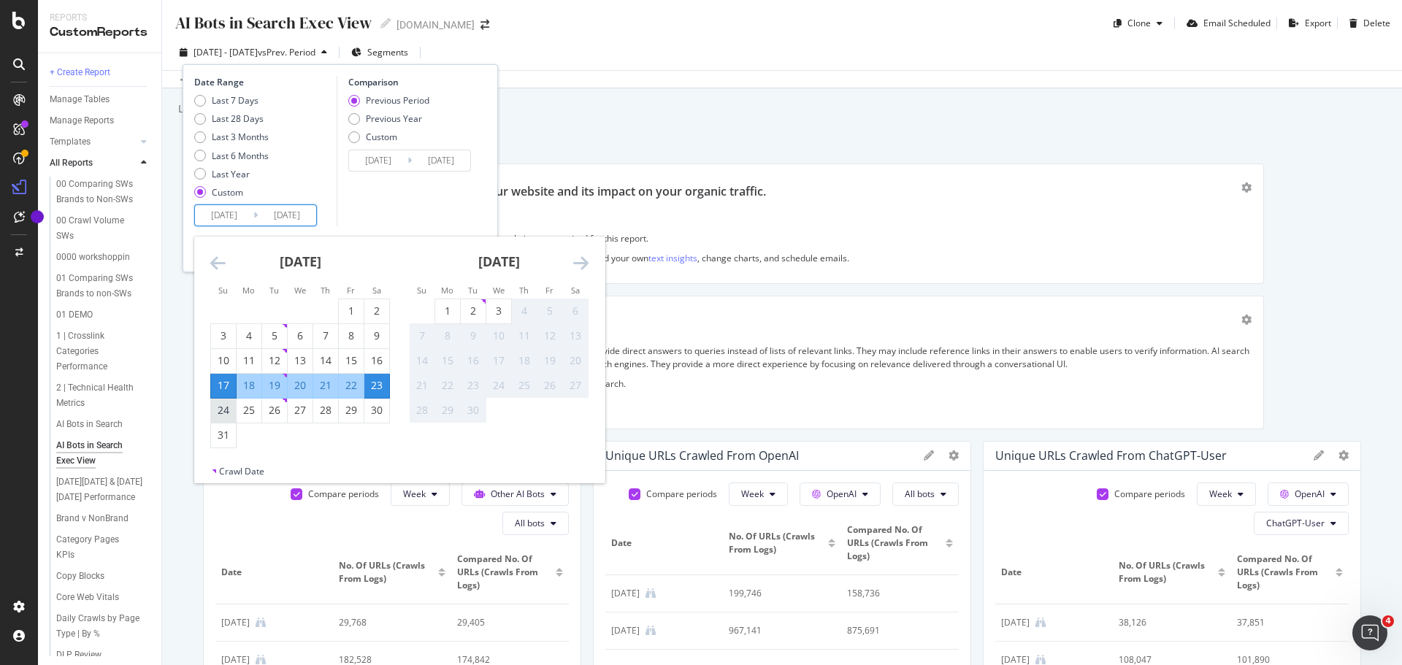
click at [222, 413] on div "24" at bounding box center [223, 410] width 25 height 15
type input "[DATE]"
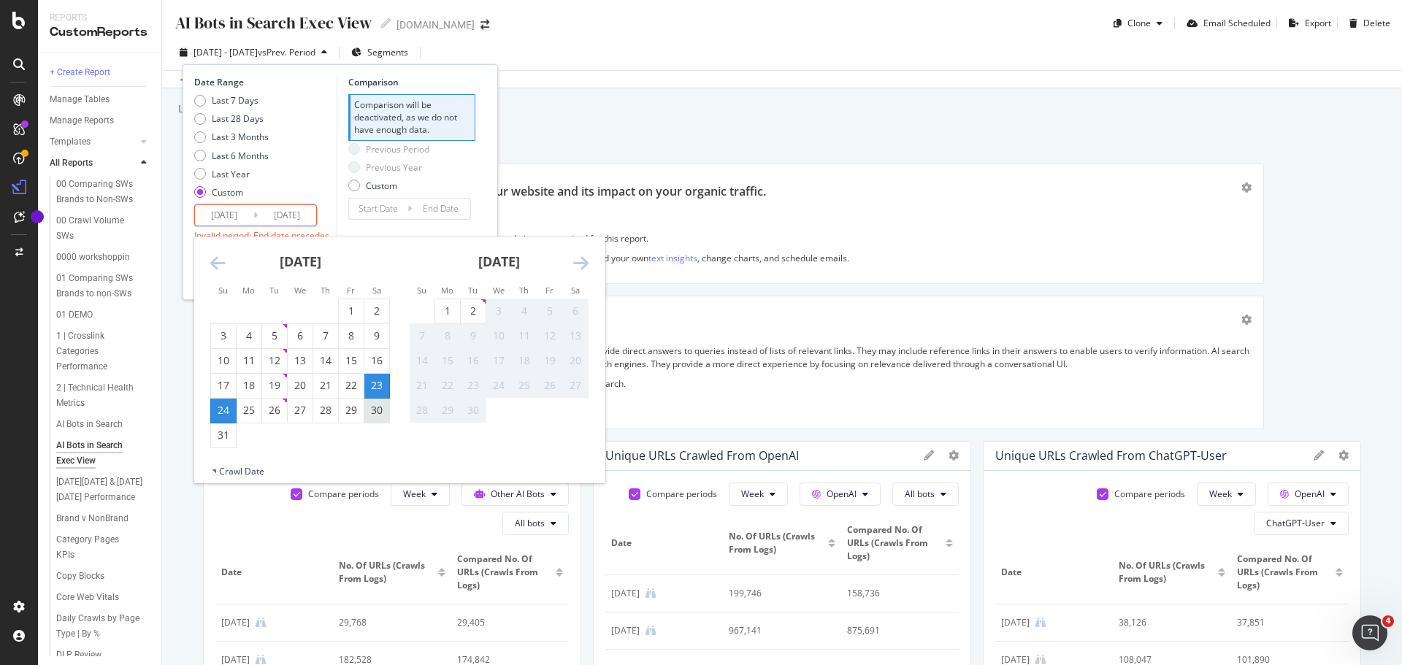
click at [383, 414] on div "30" at bounding box center [376, 410] width 25 height 15
type input "[DATE]"
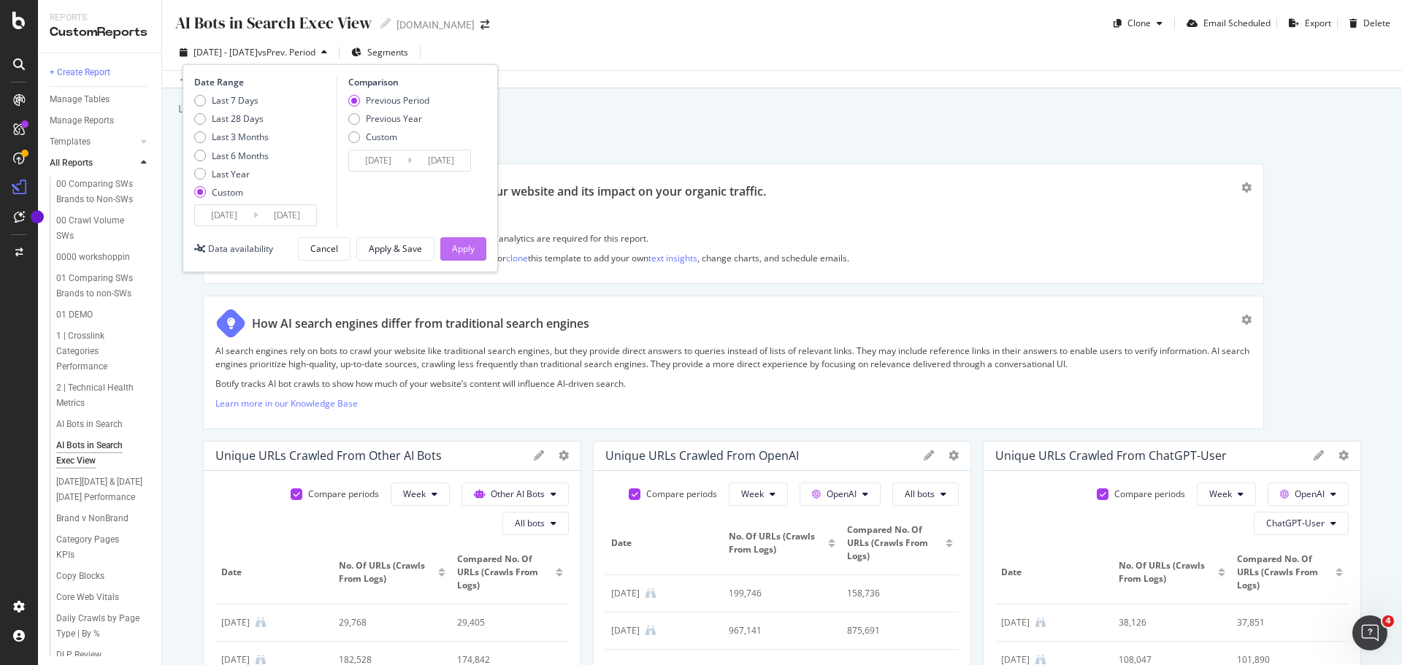
click at [460, 244] on div "Apply" at bounding box center [463, 248] width 23 height 12
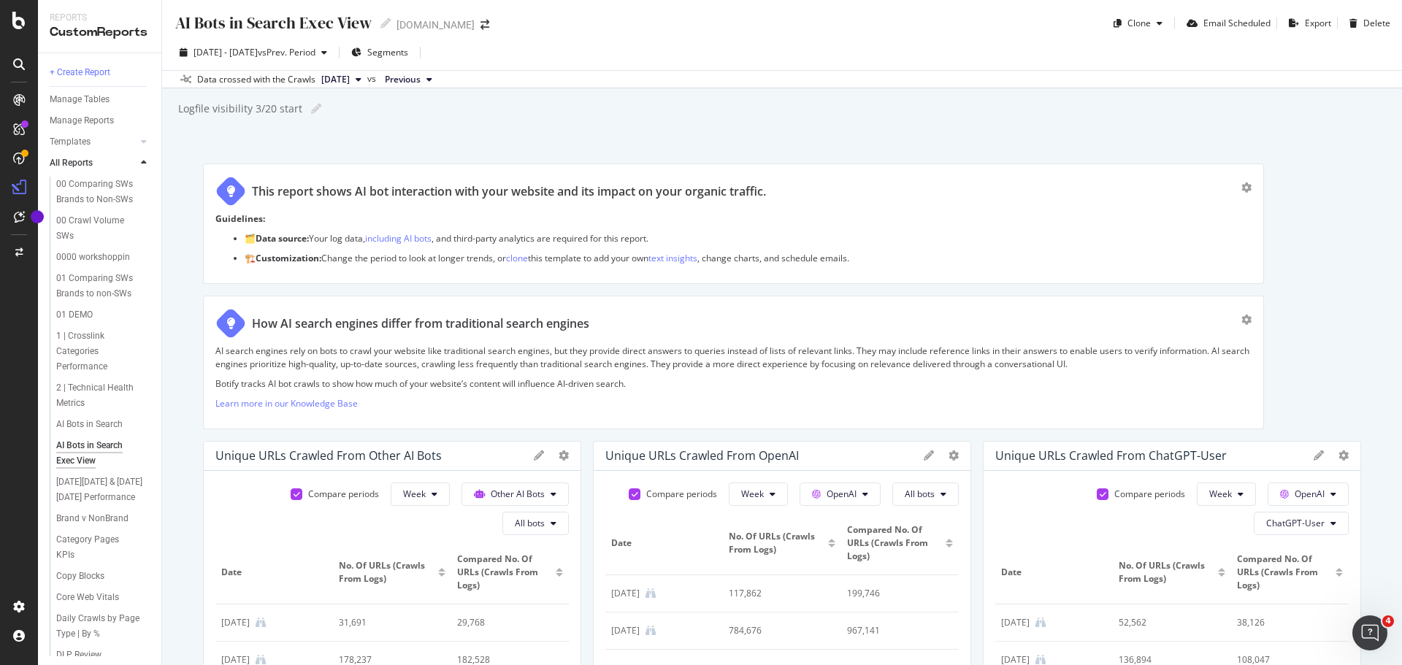
scroll to position [73, 0]
